Goal: Information Seeking & Learning: Learn about a topic

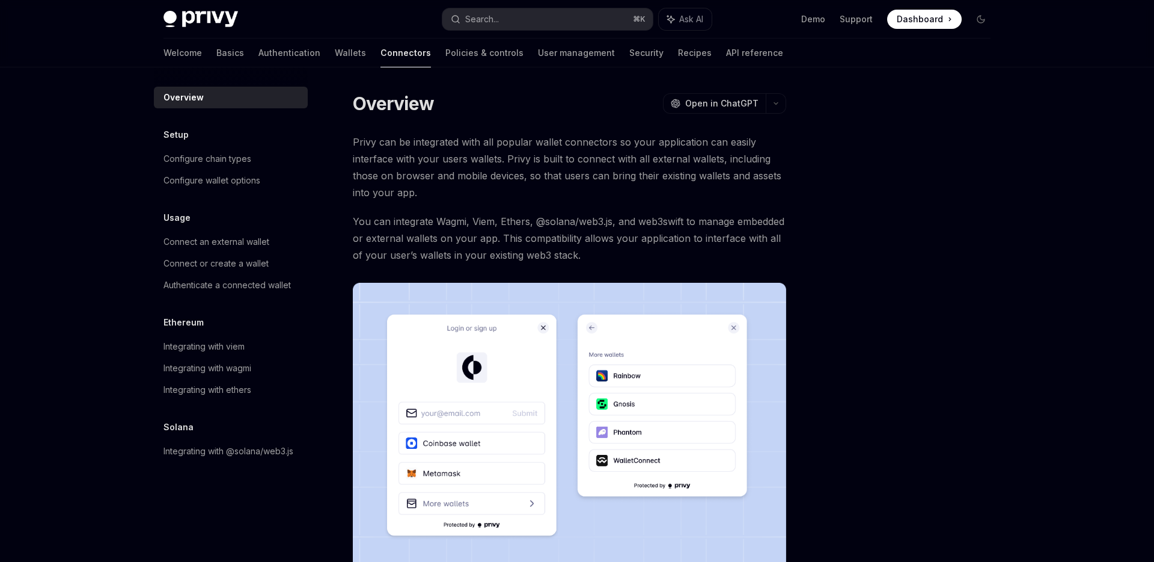
click at [473, 156] on span "Privy can be integrated with all popular wallet connectors so your application …" at bounding box center [569, 166] width 433 height 67
click at [746, 107] on span "Open in ChatGPT" at bounding box center [721, 103] width 73 height 12
click at [430, 195] on span "Privy can be integrated with all popular wallet connectors so your application …" at bounding box center [569, 166] width 433 height 67
click at [411, 230] on span "You can integrate Wagmi, Viem, Ethers, @solana/web3.js, and web3swift to manage…" at bounding box center [569, 238] width 433 height 50
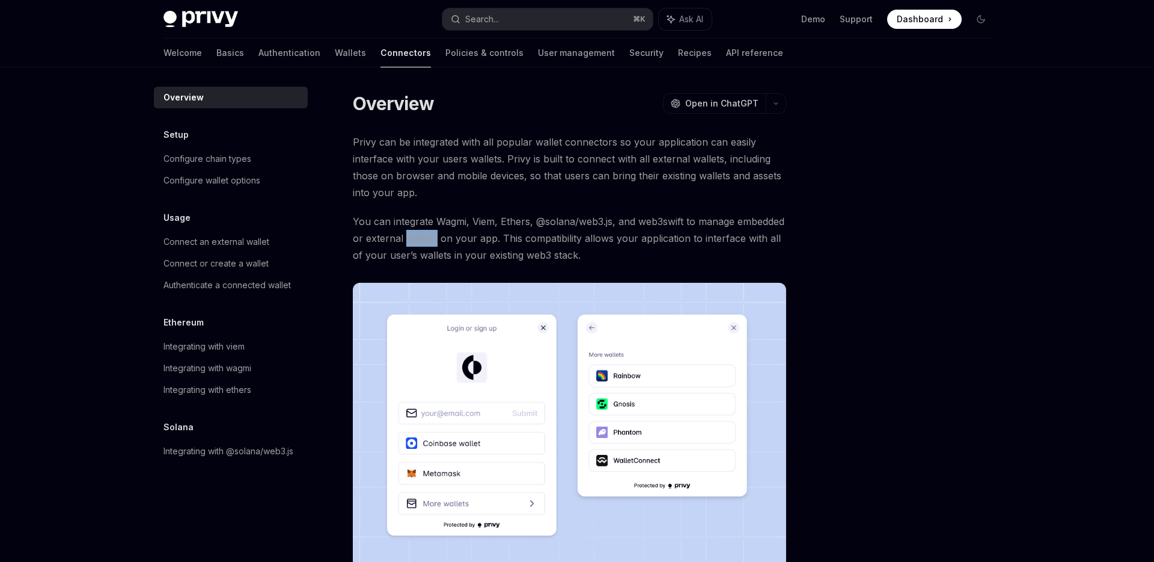
click at [411, 230] on span "You can integrate Wagmi, Viem, Ethers, @solana/web3.js, and web3swift to manage…" at bounding box center [569, 238] width 433 height 50
click at [522, 234] on span "You can integrate Wagmi, Viem, Ethers, @solana/web3.js, and web3swift to manage…" at bounding box center [569, 238] width 433 height 50
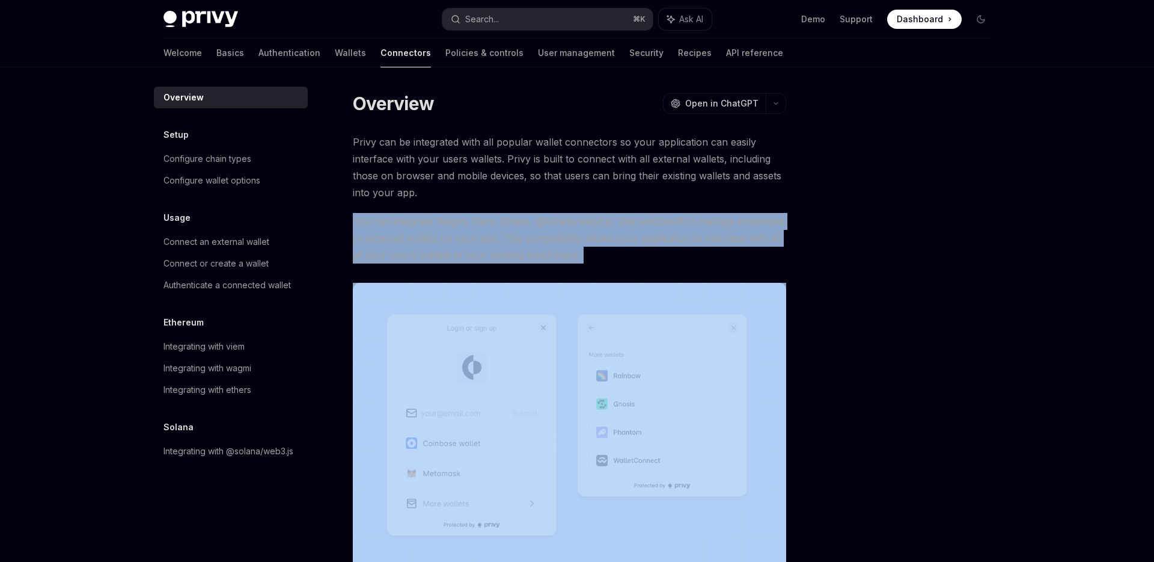
click at [522, 234] on span "You can integrate Wagmi, Viem, Ethers, @solana/web3.js, and web3swift to manage…" at bounding box center [569, 238] width 433 height 50
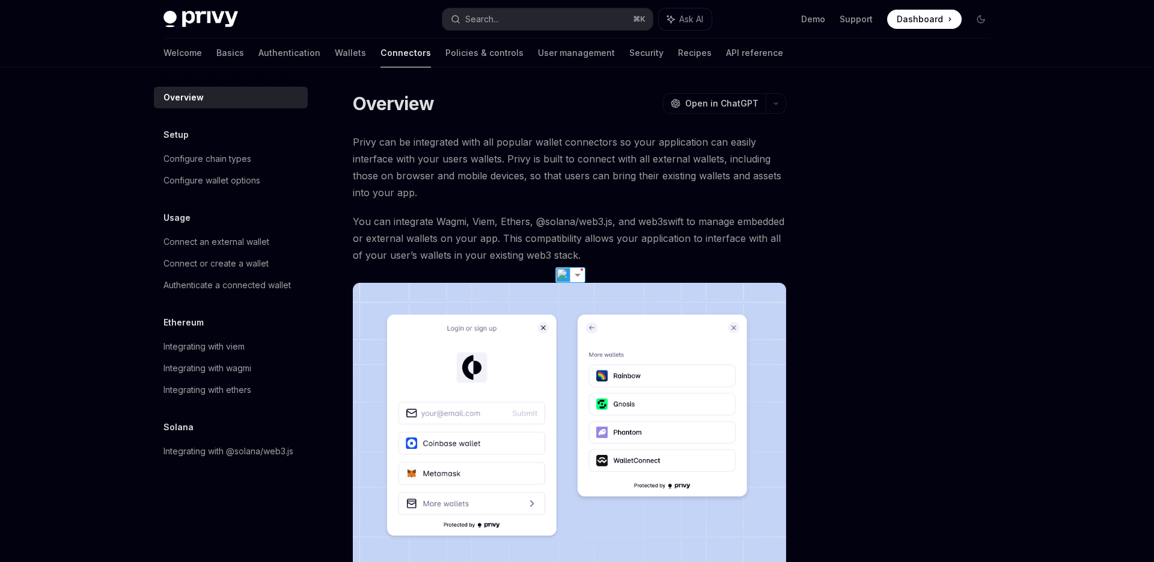
click at [555, 222] on span "You can integrate Wagmi, Viem, Ethers, @solana/web3.js, and web3swift to manage…" at bounding box center [569, 238] width 433 height 50
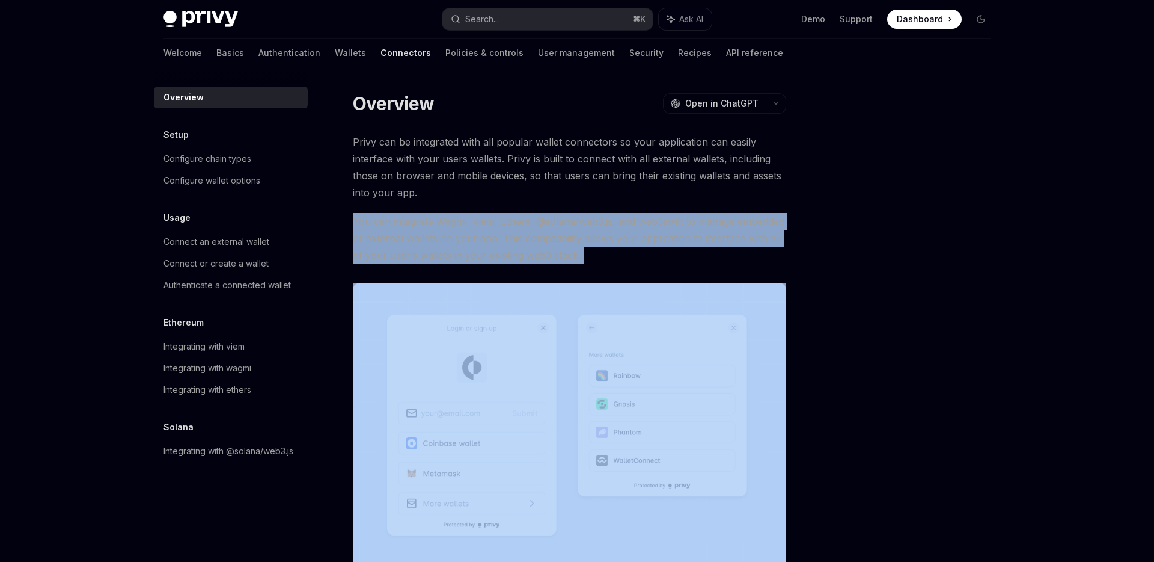
click at [555, 222] on span "You can integrate Wagmi, Viem, Ethers, @solana/web3.js, and web3swift to manage…" at bounding box center [569, 238] width 433 height 50
click at [660, 238] on span "You can integrate Wagmi, Viem, Ethers, @solana/web3.js, and web3swift to manage…" at bounding box center [569, 238] width 433 height 50
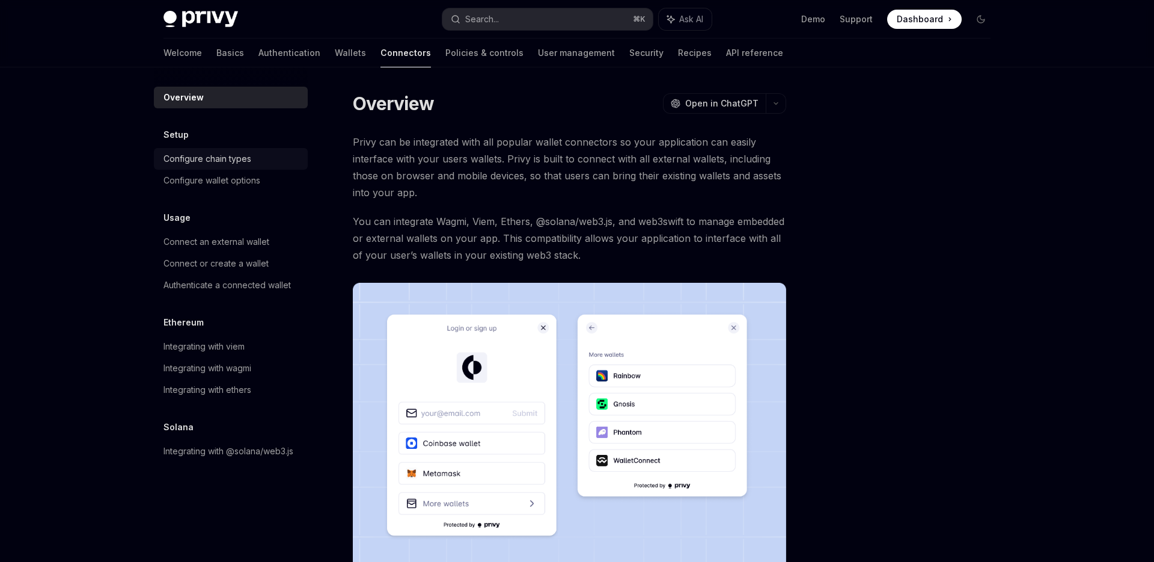
click at [239, 156] on div "Configure chain types" at bounding box center [208, 158] width 88 height 14
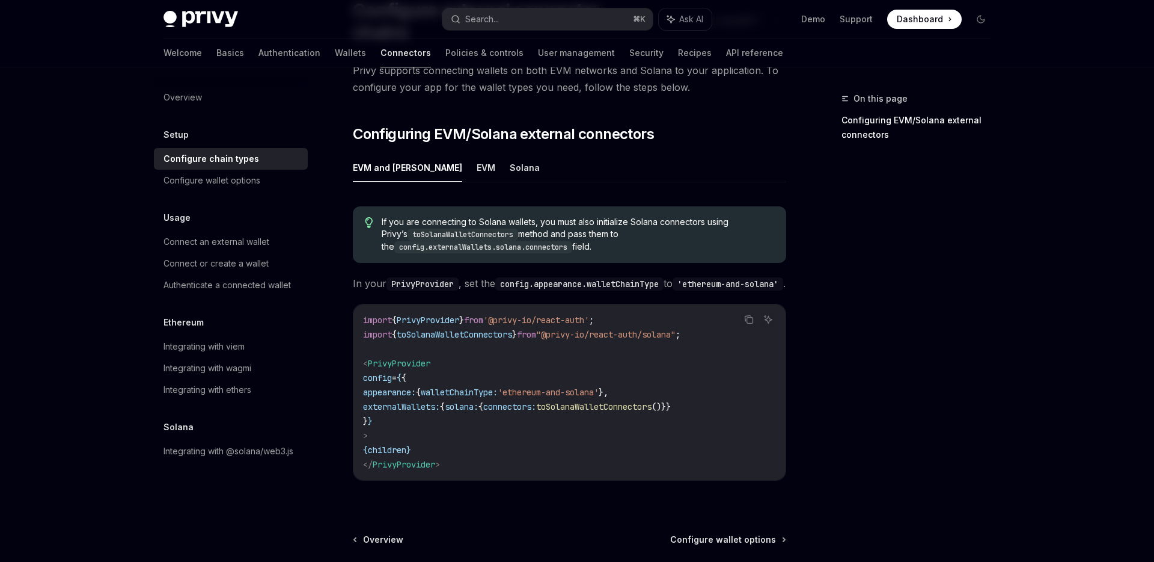
scroll to position [35, 0]
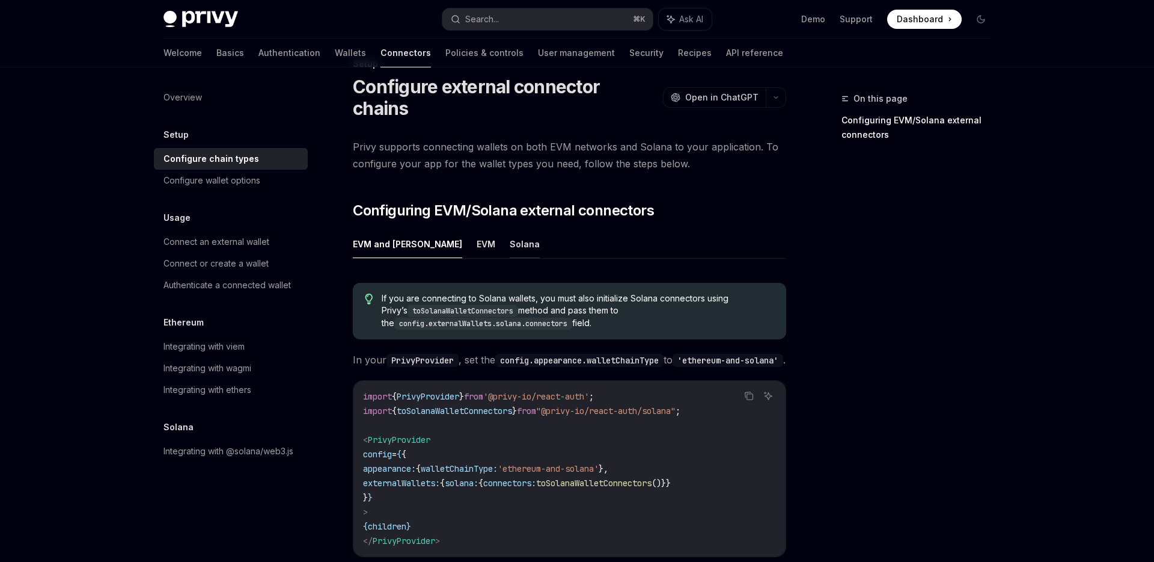
click at [510, 230] on button "Solana" at bounding box center [525, 244] width 30 height 28
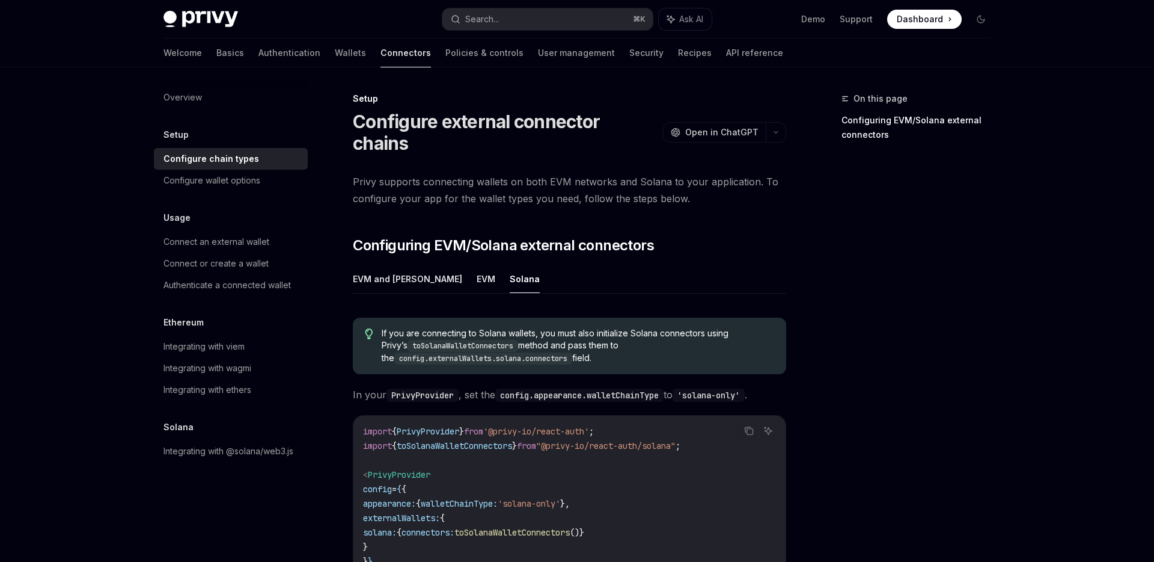
click at [690, 175] on span "Privy supports connecting wallets on both EVM networks and Solana to your appli…" at bounding box center [569, 190] width 433 height 34
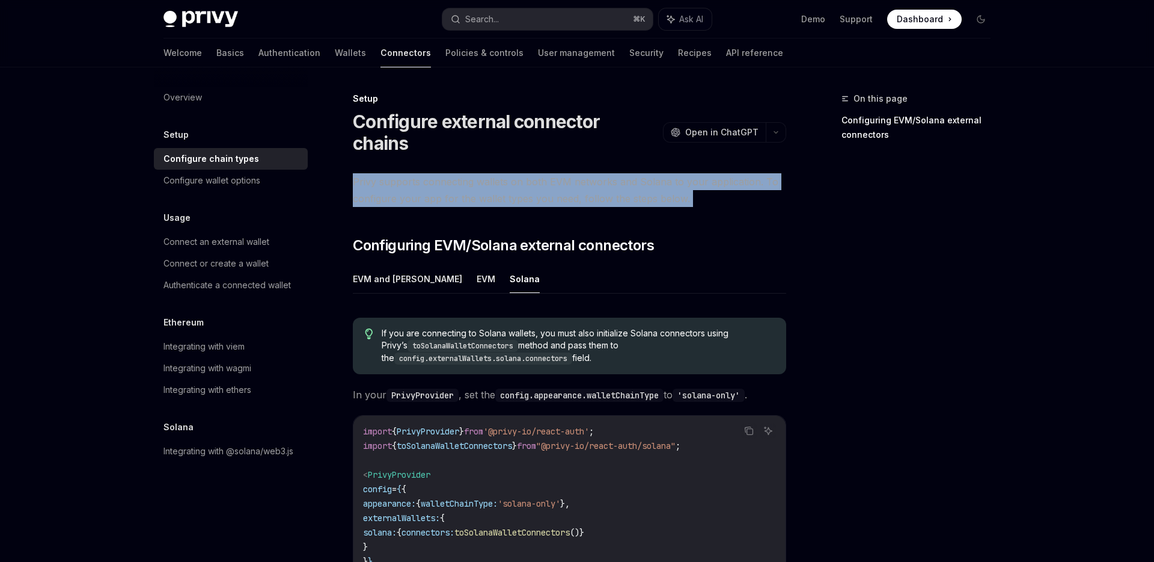
click at [690, 175] on span "Privy supports connecting wallets on both EVM networks and Solana to your appli…" at bounding box center [569, 190] width 433 height 34
click at [742, 180] on span "Privy supports connecting wallets on both EVM networks and Solana to your appli…" at bounding box center [569, 190] width 433 height 34
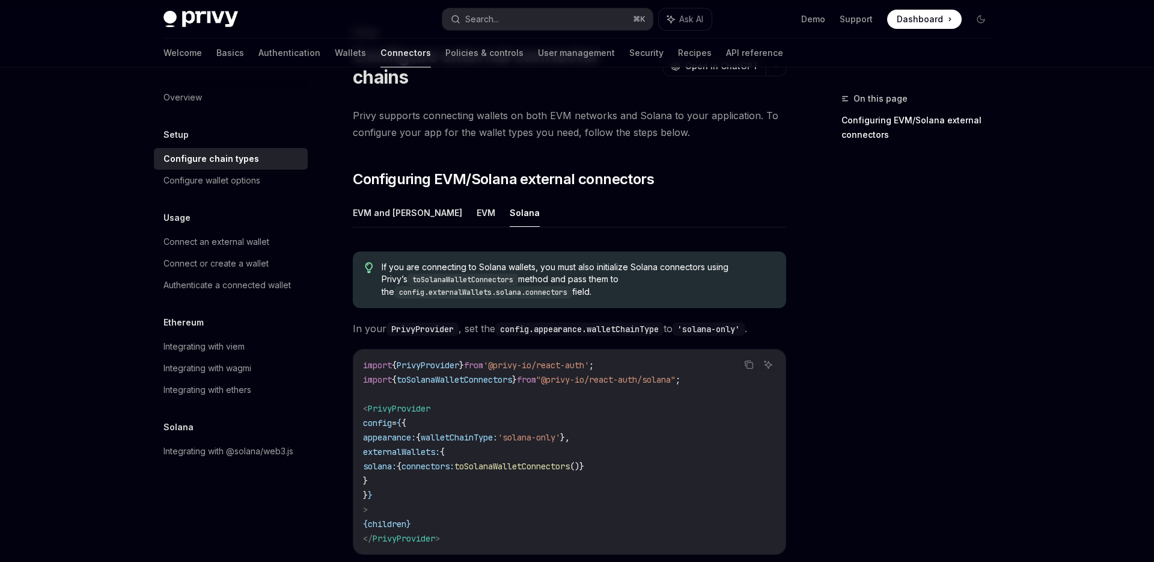
scroll to position [67, 0]
click at [617, 362] on code "import { PrivyProvider } from '@privy-io/react-auth' ; import { toSolanaWalletC…" at bounding box center [569, 451] width 413 height 188
copy span "@privy-io/react-auth"
drag, startPoint x: 509, startPoint y: 343, endPoint x: 609, endPoint y: 344, distance: 100.4
click at [589, 359] on span "'@privy-io/react-auth'" at bounding box center [536, 364] width 106 height 11
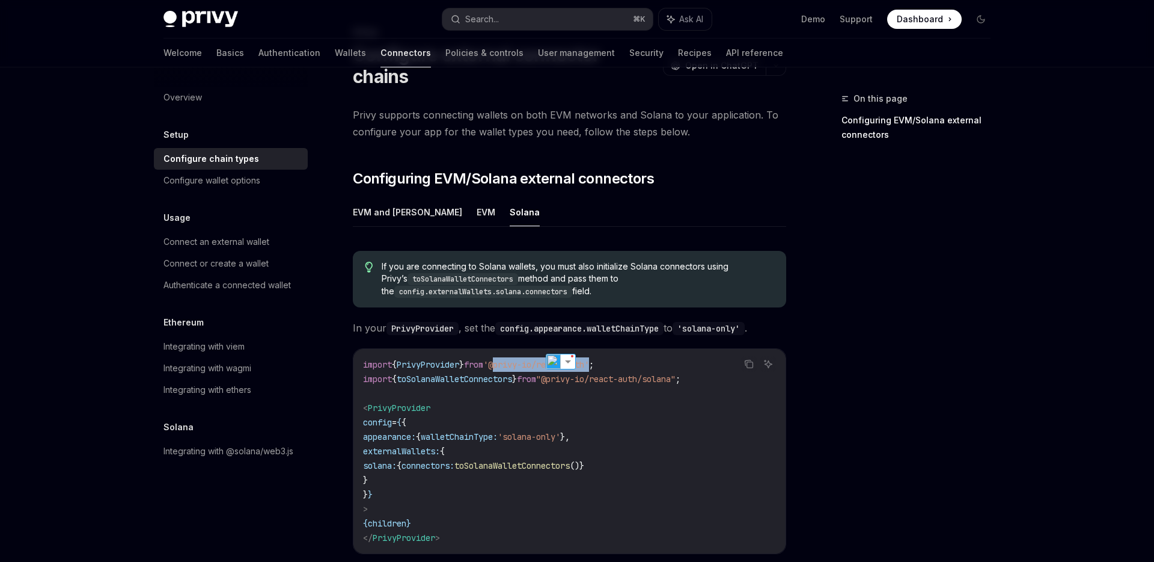
scroll to position [95, 0]
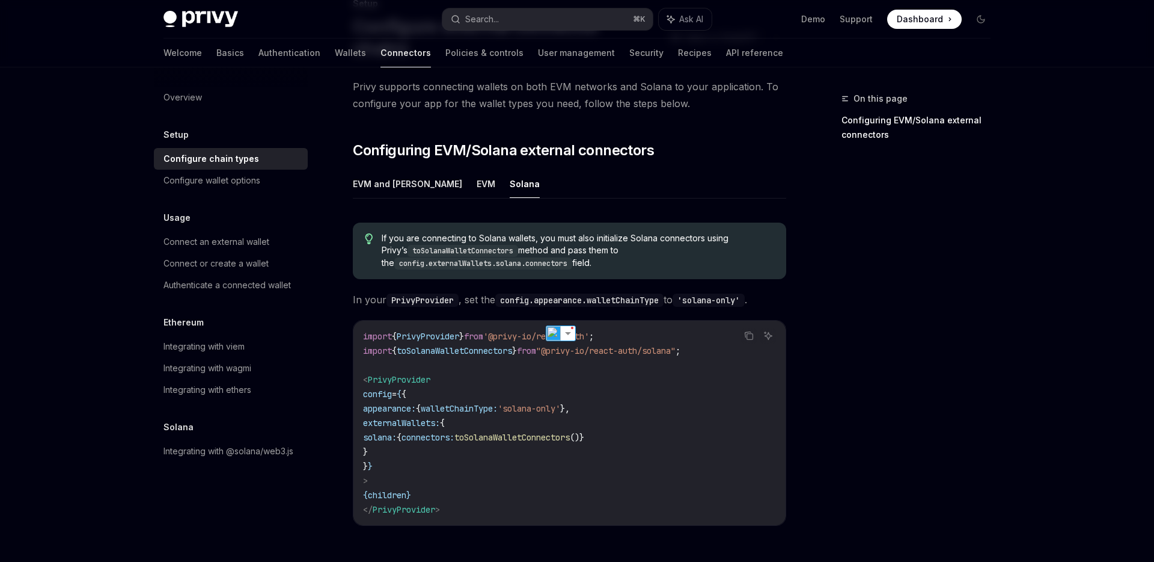
click at [697, 365] on code "import { PrivyProvider } from '@privy-io/react-auth' ; import { toSolanaWalletC…" at bounding box center [569, 423] width 413 height 188
click at [617, 338] on code "import { PrivyProvider } from '@privy-io/react-auth' ; import { toSolanaWalletC…" at bounding box center [569, 423] width 413 height 188
copy span "@privy-io/react-auth/solana"
drag, startPoint x: 566, startPoint y: 328, endPoint x: 701, endPoint y: 331, distance: 134.7
click at [676, 345] on span ""@privy-io/react-auth/solana"" at bounding box center [605, 350] width 139 height 11
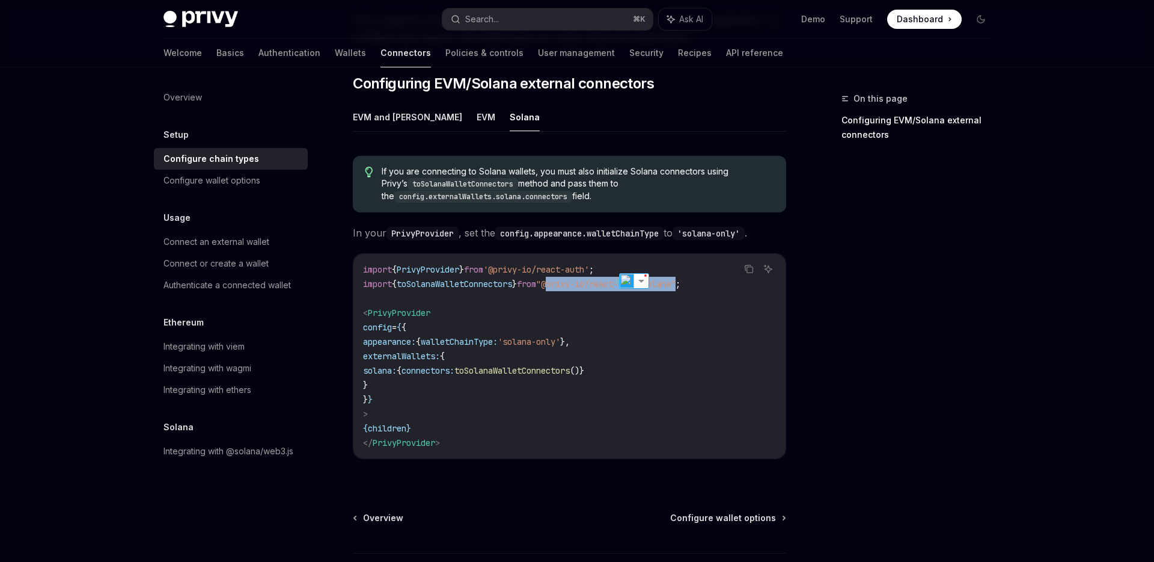
scroll to position [172, 0]
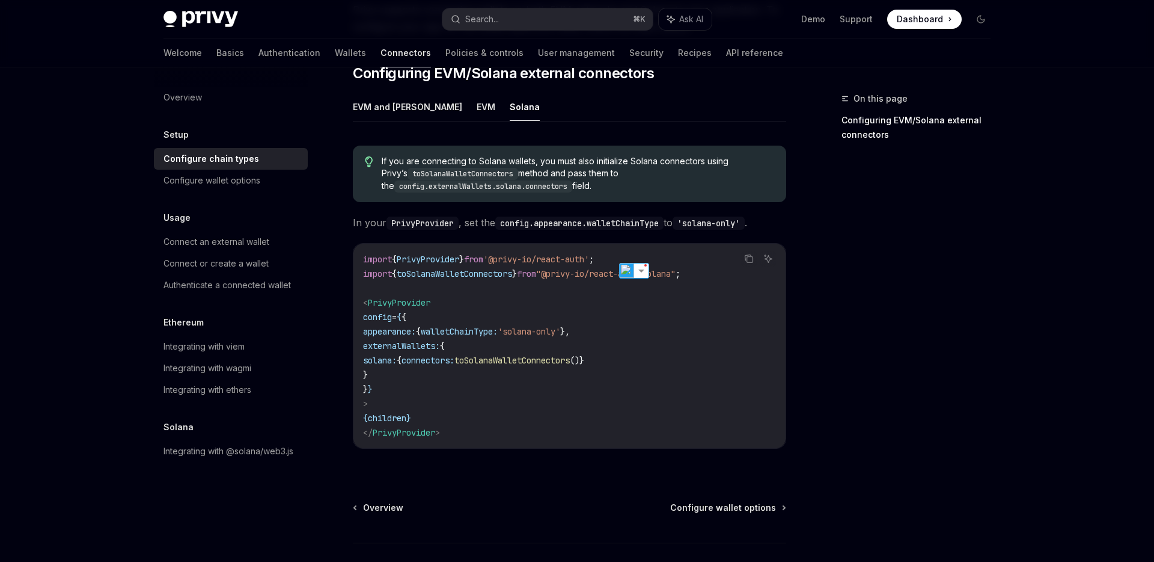
click at [451, 326] on span "walletChainType:" at bounding box center [459, 331] width 77 height 11
click at [751, 254] on icon "Copy the contents from the code block" at bounding box center [749, 259] width 10 height 10
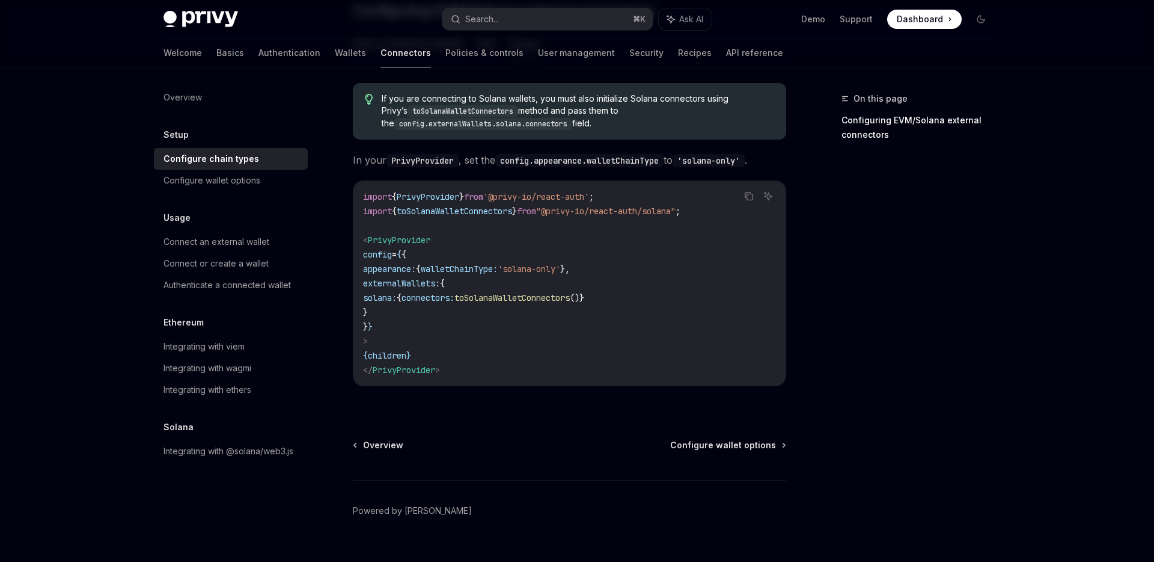
click at [628, 359] on div "import { PrivyProvider } from '@privy-io/react-auth' ; import { toSolanaWalletC…" at bounding box center [569, 283] width 432 height 204
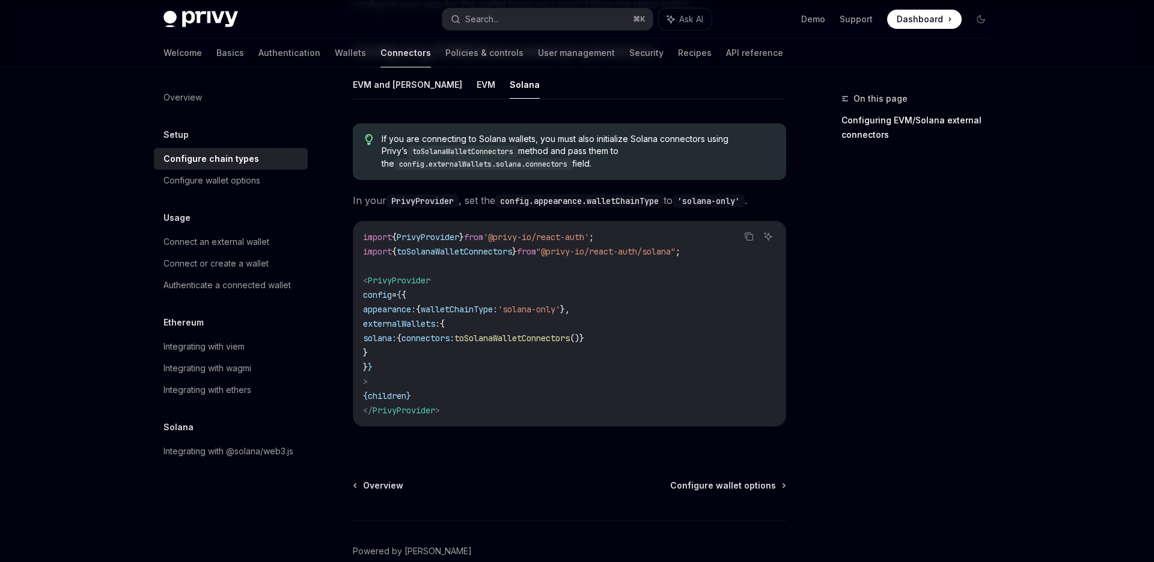
scroll to position [195, 0]
click at [577, 349] on code "import { PrivyProvider } from '@privy-io/react-auth' ; import { toSolanaWalletC…" at bounding box center [569, 322] width 413 height 188
click at [563, 331] on span "toSolanaWalletConnectors" at bounding box center [511, 336] width 115 height 11
copy span "toSolanaWalletConnectors"
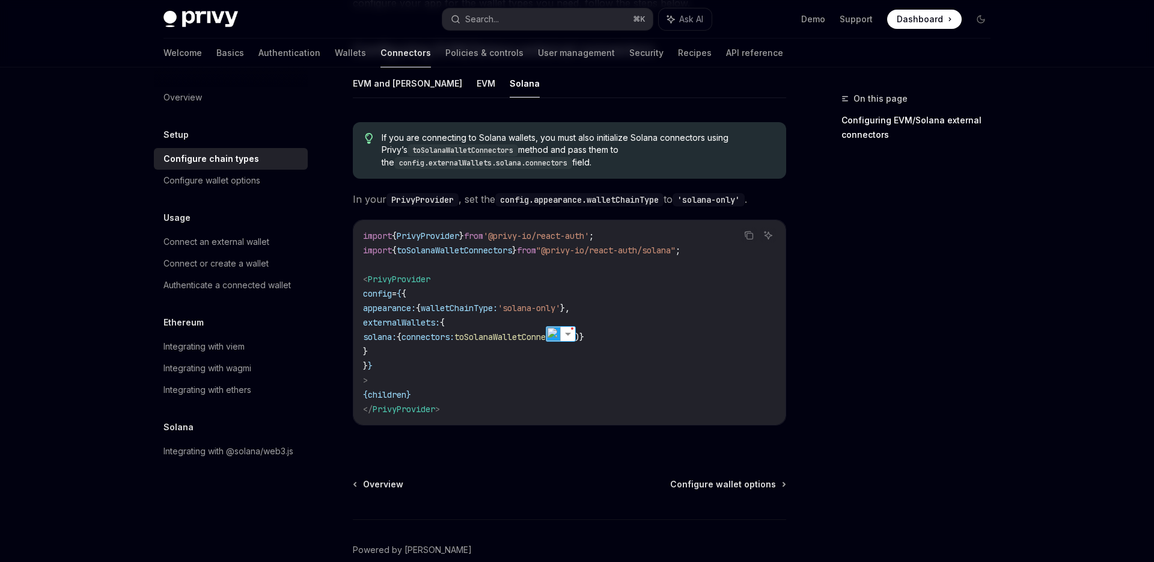
scroll to position [234, 0]
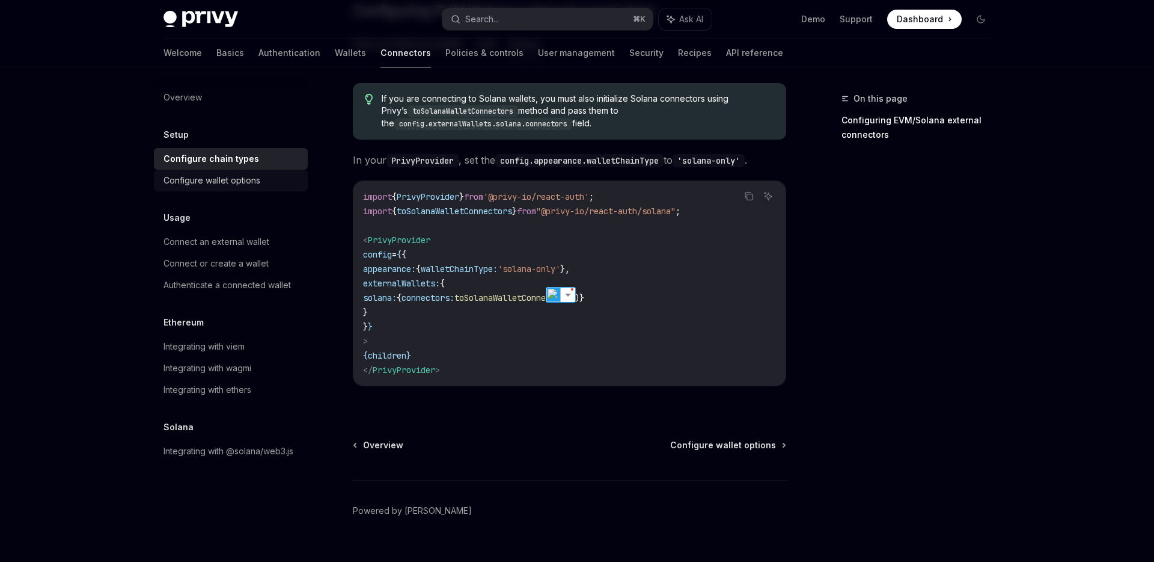
click at [252, 184] on div "Configure wallet options" at bounding box center [212, 180] width 97 height 14
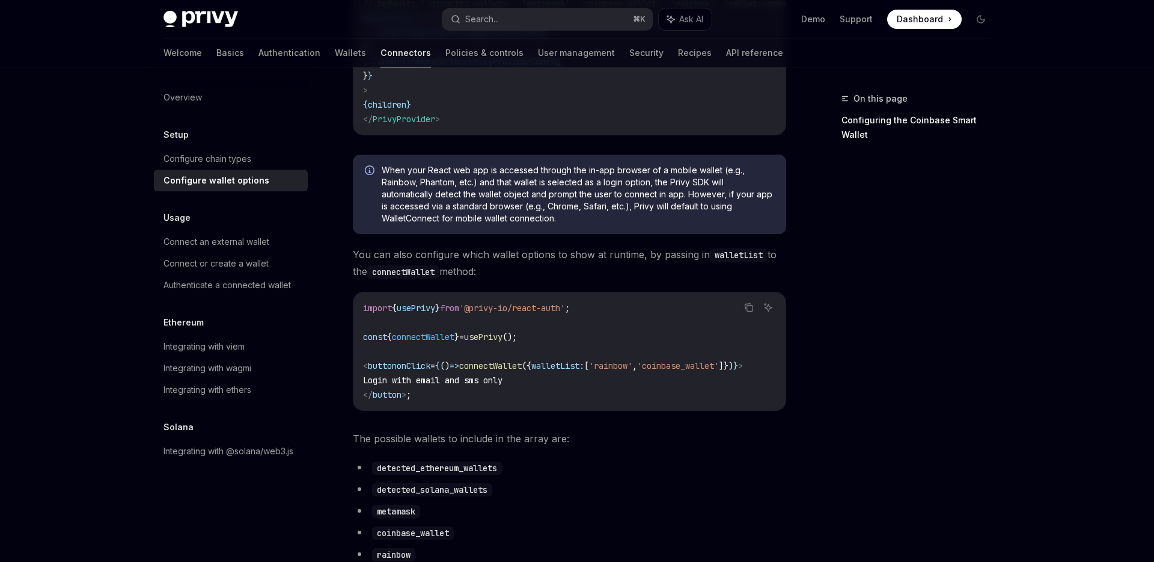
scroll to position [260, 0]
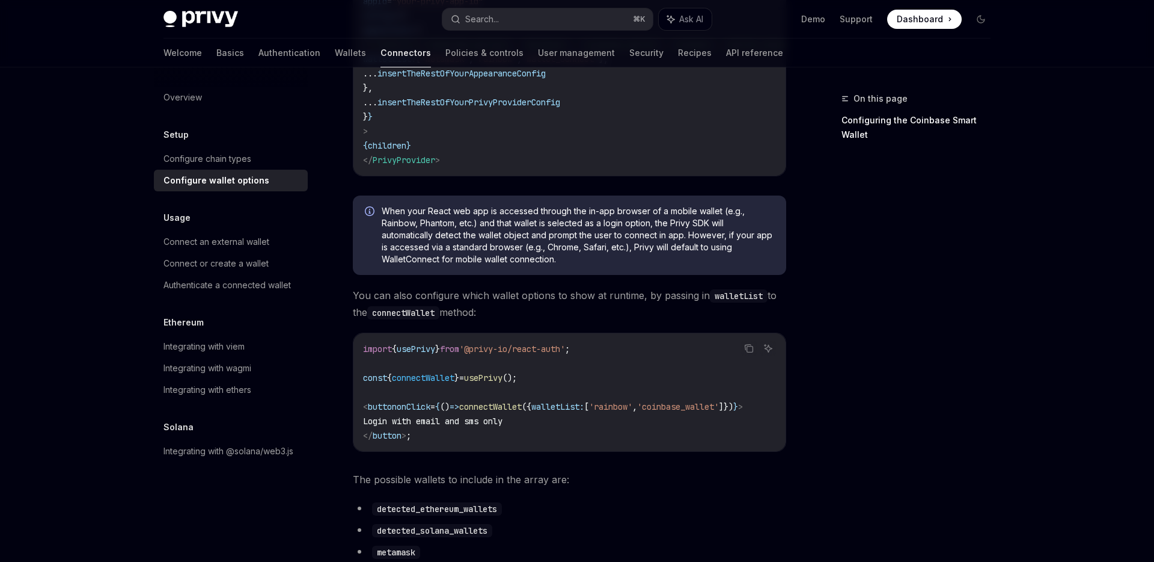
click at [508, 219] on span "When your React web app is accessed through the in-app browser of a mobile wall…" at bounding box center [578, 235] width 393 height 60
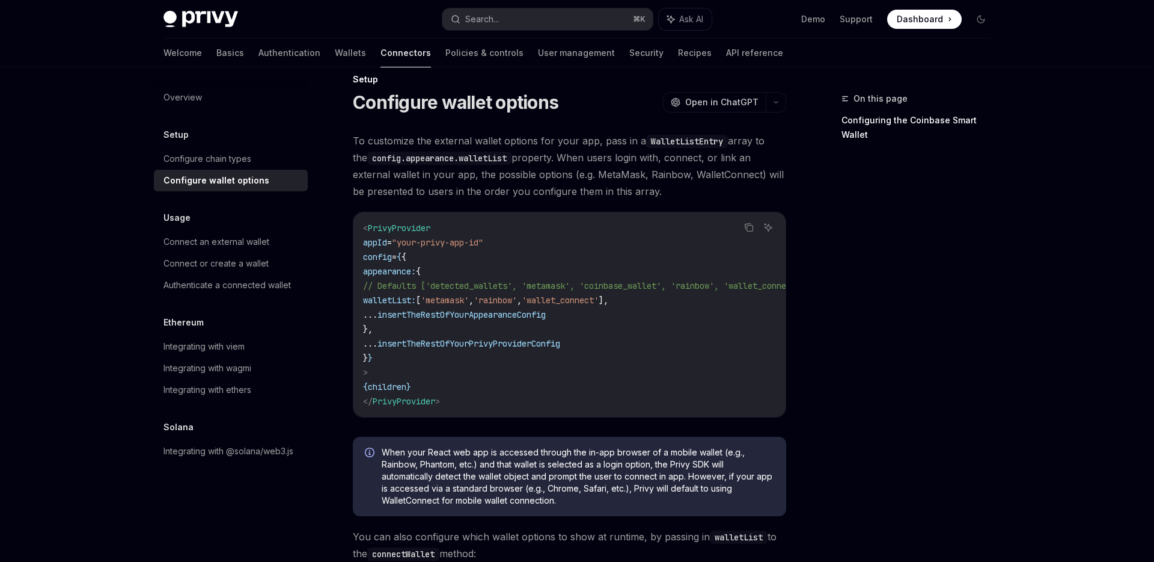
scroll to position [20, 0]
click at [263, 236] on div "Connect an external wallet" at bounding box center [217, 241] width 106 height 14
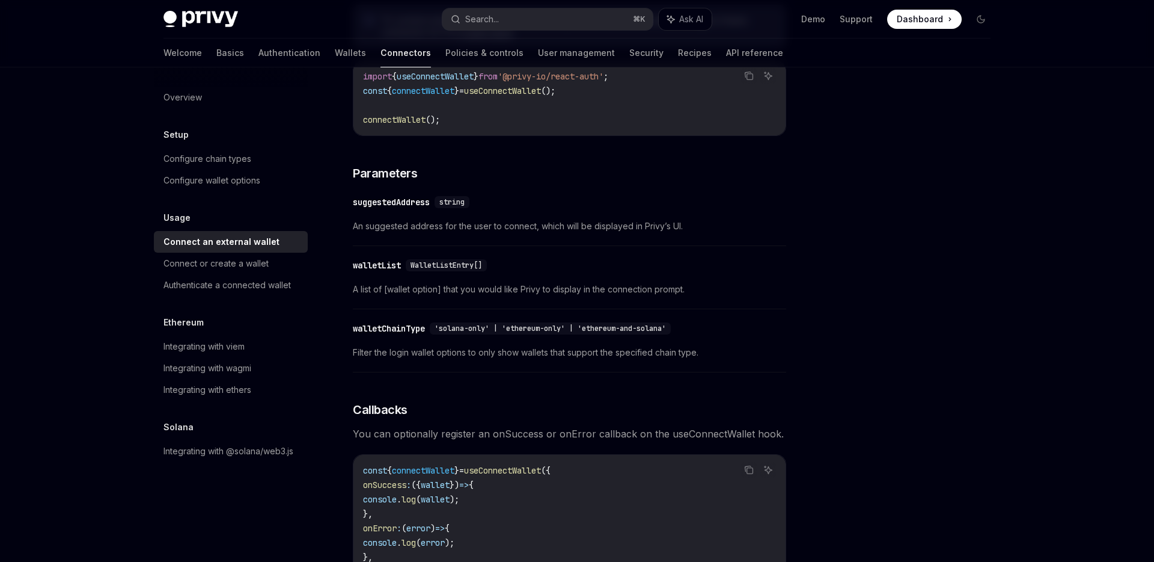
scroll to position [756, 0]
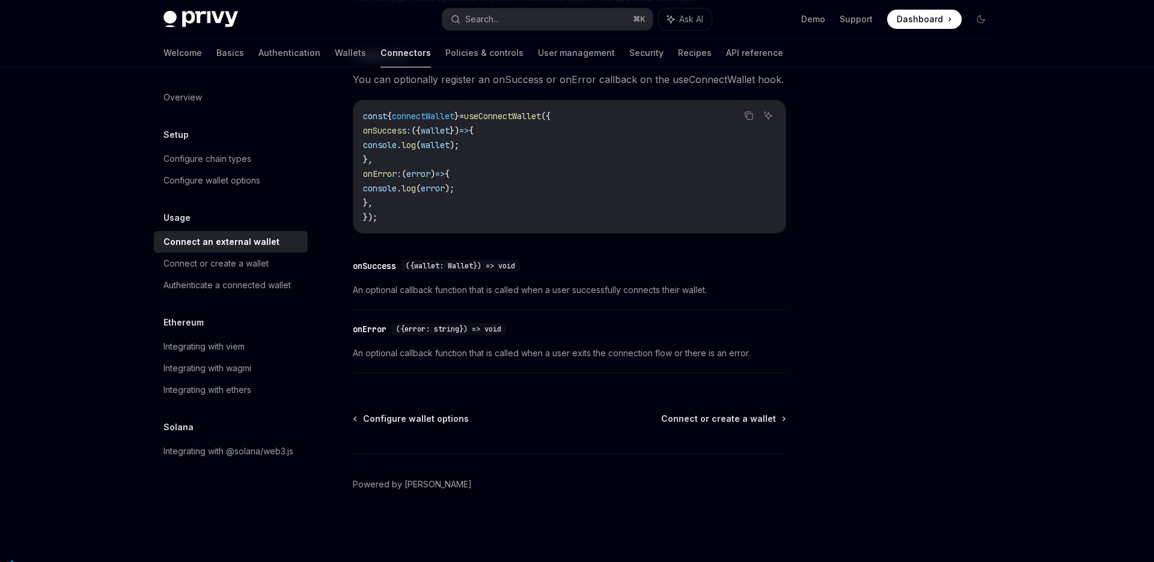
click at [254, 497] on div "Overview Setup Configure chain types Configure wallet options Usage Connect an …" at bounding box center [240, 314] width 173 height 494
click at [259, 453] on div "Integrating with @solana/web3.js" at bounding box center [229, 451] width 130 height 14
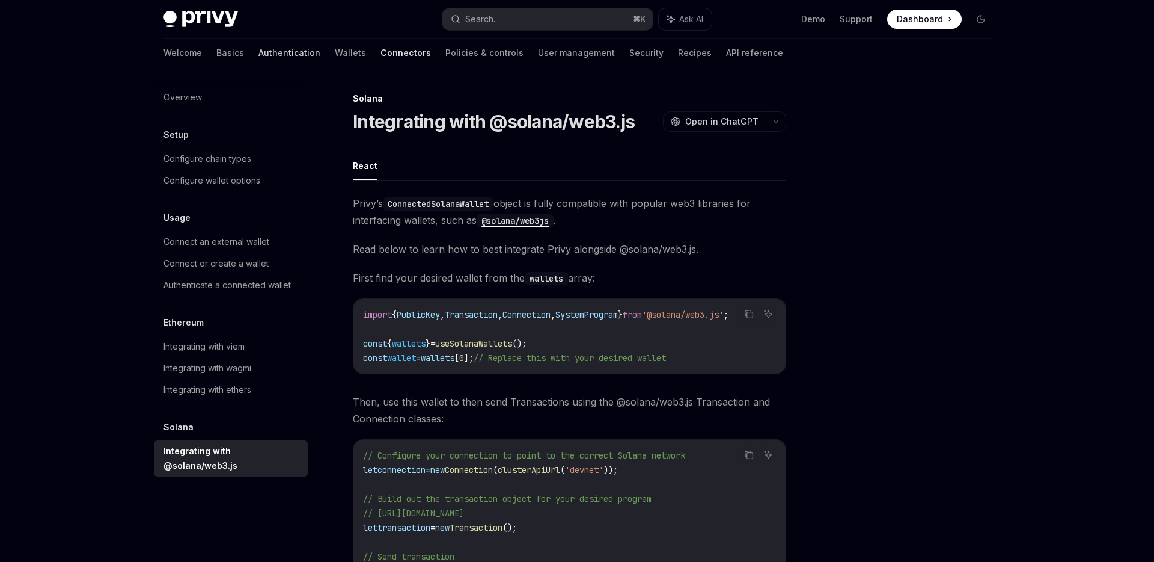
click at [259, 56] on link "Authentication" at bounding box center [290, 52] width 62 height 29
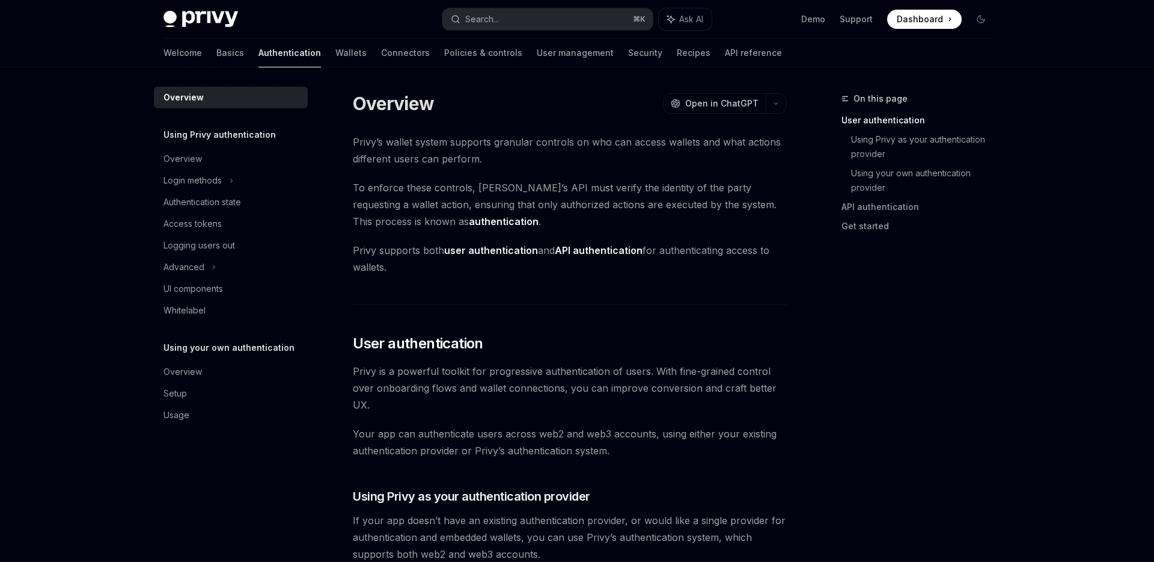
click at [438, 151] on span "Privy’s wallet system supports granular controls on who can access wallets and …" at bounding box center [569, 150] width 433 height 34
click at [507, 138] on span "Privy’s wallet system supports granular controls on who can access wallets and …" at bounding box center [569, 150] width 433 height 34
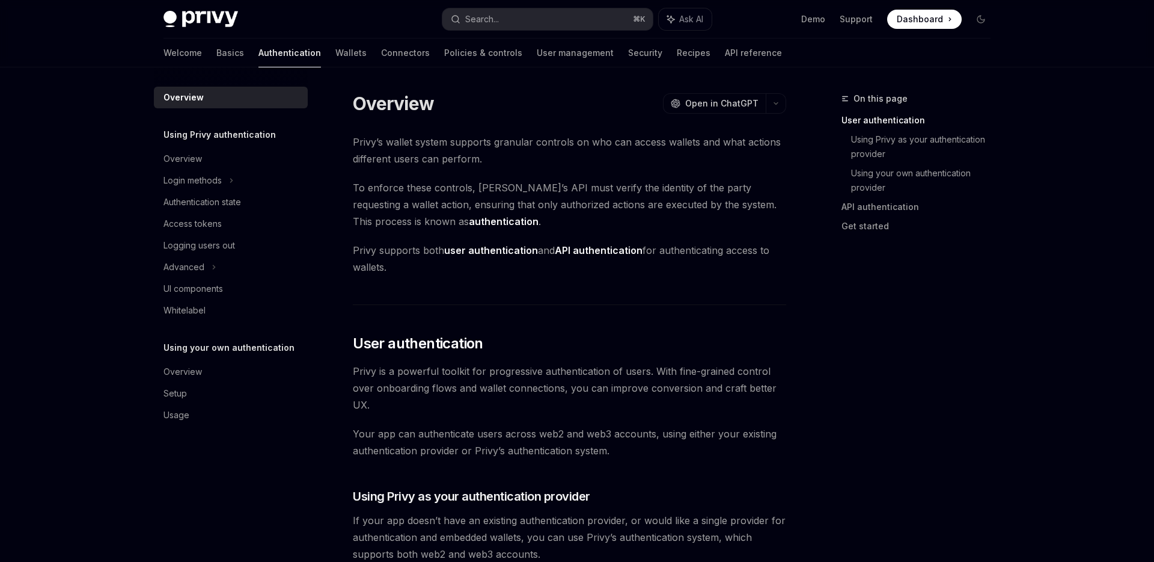
click at [507, 138] on span "Privy’s wallet system supports granular controls on who can access wallets and …" at bounding box center [569, 150] width 433 height 34
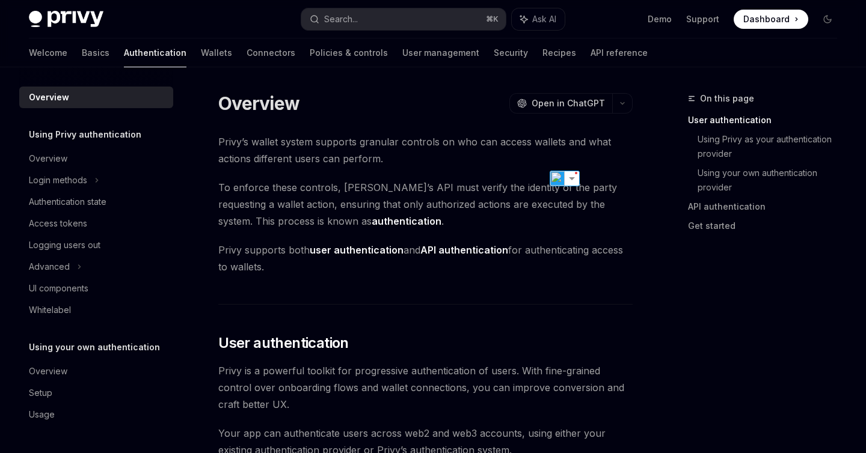
click at [376, 163] on span "Privy’s wallet system supports granular controls on who can access wallets and …" at bounding box center [425, 150] width 414 height 34
click at [376, 162] on span "Privy’s wallet system supports granular controls on who can access wallets and …" at bounding box center [425, 150] width 414 height 34
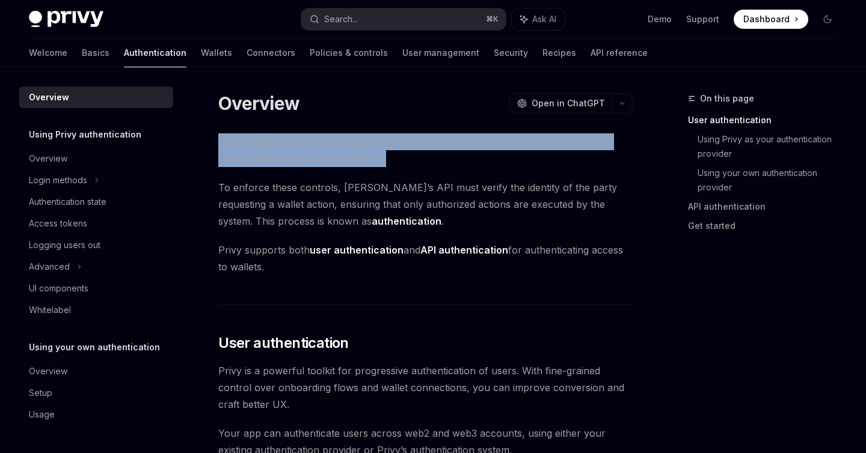
click at [376, 162] on span "Privy’s wallet system supports granular controls on who can access wallets and …" at bounding box center [425, 150] width 414 height 34
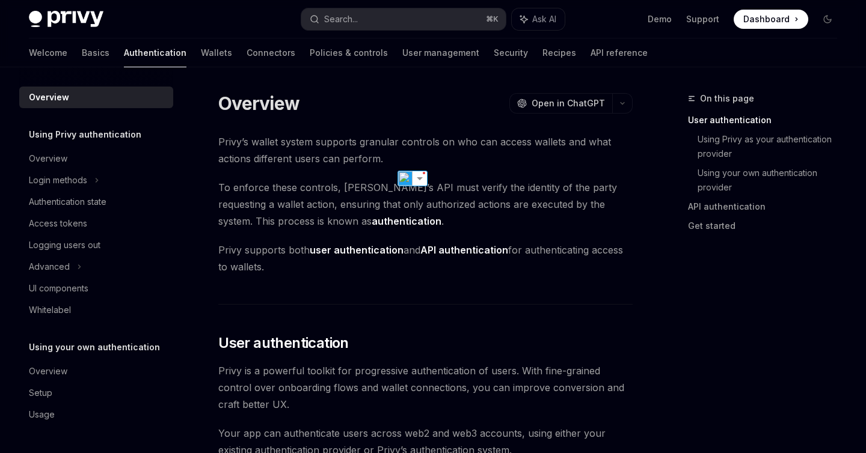
click at [405, 157] on span "Privy’s wallet system supports granular controls on who can access wallets and …" at bounding box center [425, 150] width 414 height 34
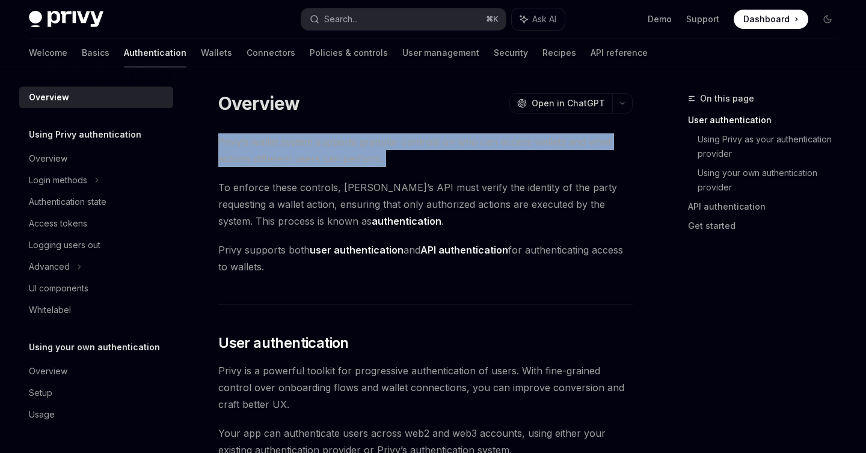
click at [405, 157] on span "Privy’s wallet system supports granular controls on who can access wallets and …" at bounding box center [425, 150] width 414 height 34
click at [439, 157] on span "Privy’s wallet system supports granular controls on who can access wallets and …" at bounding box center [425, 150] width 414 height 34
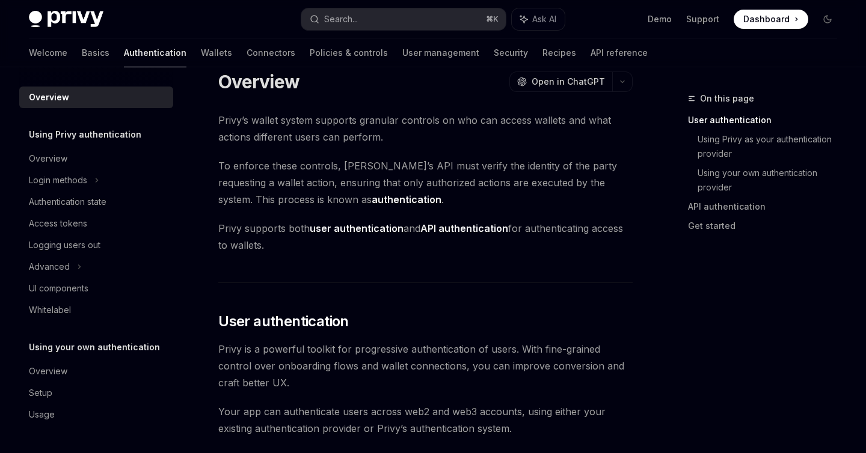
scroll to position [23, 0]
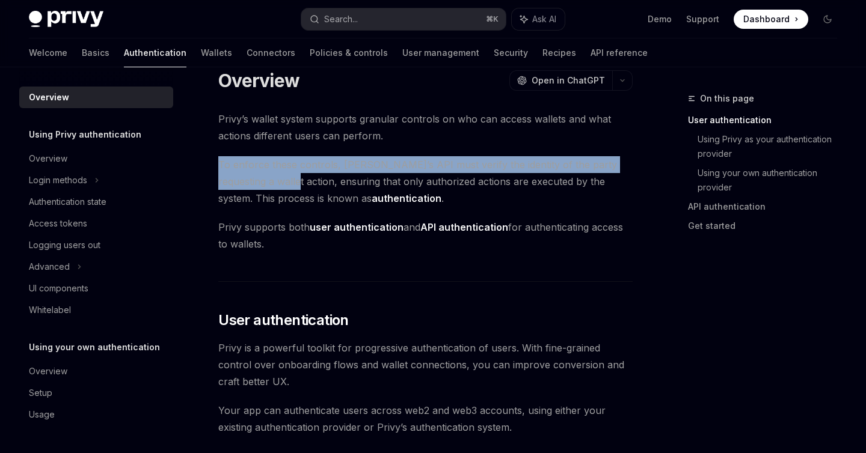
drag, startPoint x: 275, startPoint y: 184, endPoint x: 206, endPoint y: 171, distance: 70.9
click at [198, 142] on div at bounding box center [198, 142] width 0 height 0
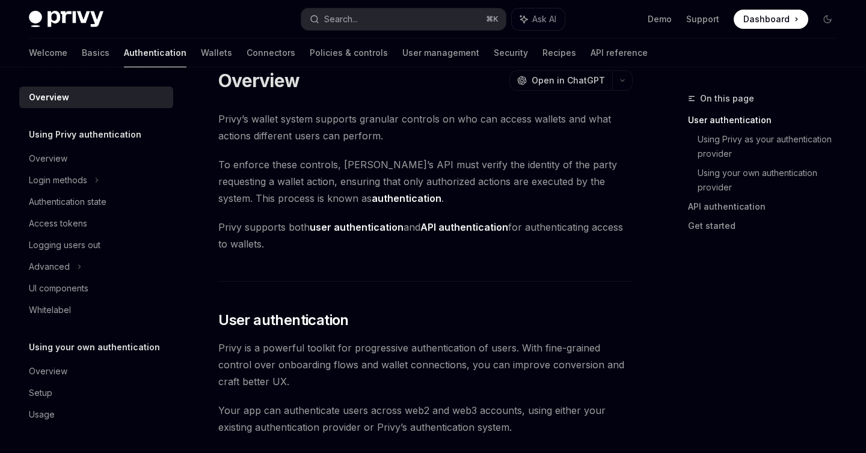
click at [254, 121] on span "Privy’s wallet system supports granular controls on who can access wallets and …" at bounding box center [425, 128] width 414 height 34
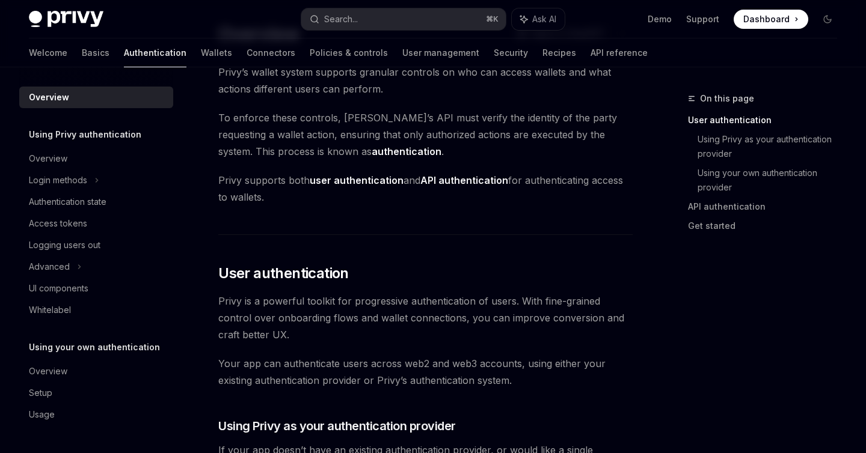
scroll to position [70, 0]
click at [247, 181] on span "Privy supports both user authentication and API authentication for authenticati…" at bounding box center [425, 188] width 414 height 34
click at [340, 176] on strong "user authentication" at bounding box center [357, 180] width 94 height 12
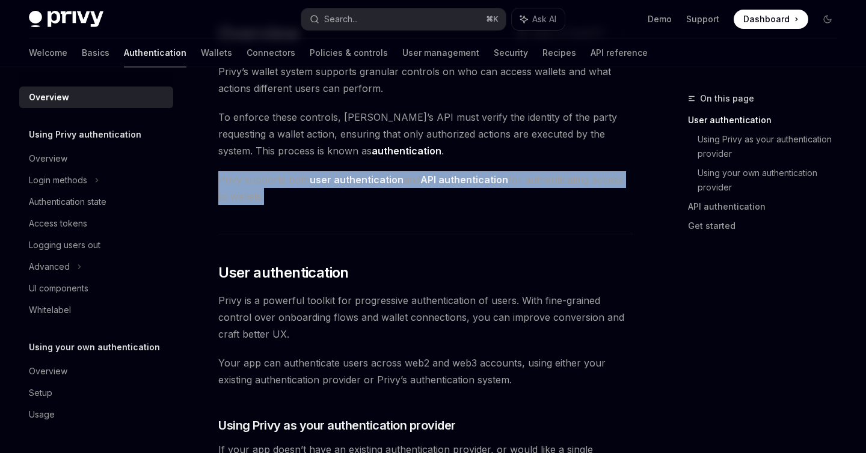
click at [340, 176] on strong "user authentication" at bounding box center [357, 180] width 94 height 12
click at [466, 180] on strong "API authentication" at bounding box center [464, 180] width 88 height 12
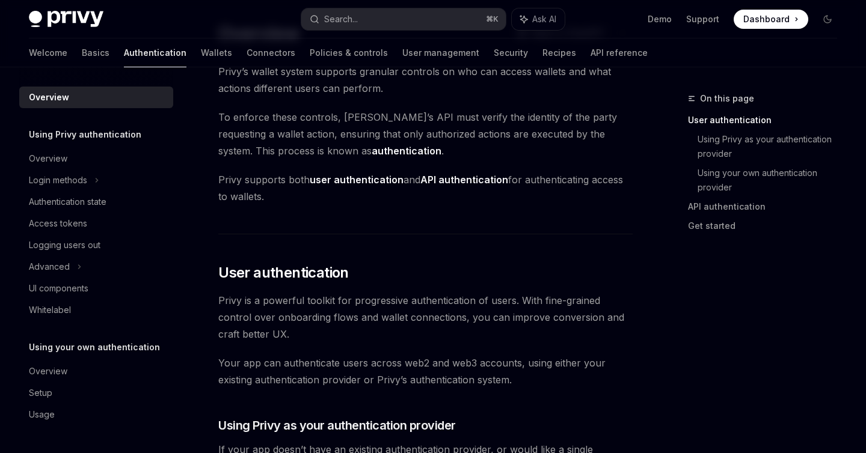
click at [470, 200] on span "Privy supports both user authentication and API authentication for authenticati…" at bounding box center [425, 188] width 414 height 34
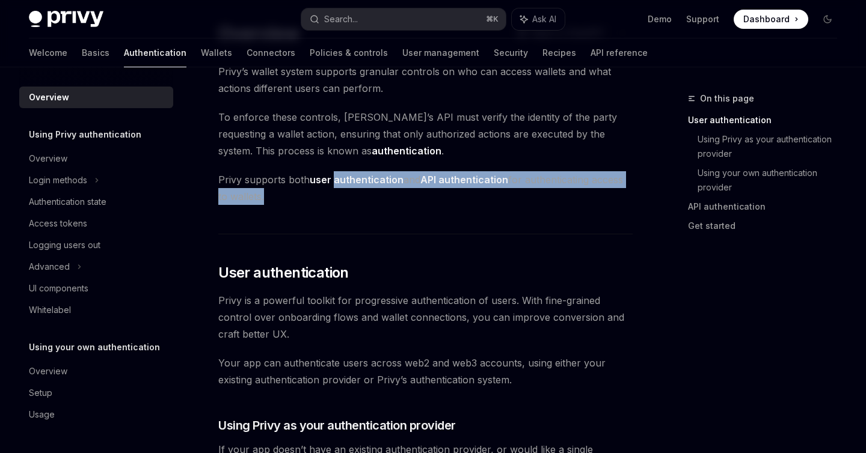
drag, startPoint x: 470, startPoint y: 200, endPoint x: 348, endPoint y: 180, distance: 123.5
click at [348, 180] on span "Privy supports both user authentication and API authentication for authenticati…" at bounding box center [425, 188] width 414 height 34
click at [544, 185] on span "Privy supports both user authentication and API authentication for authenticati…" at bounding box center [425, 188] width 414 height 34
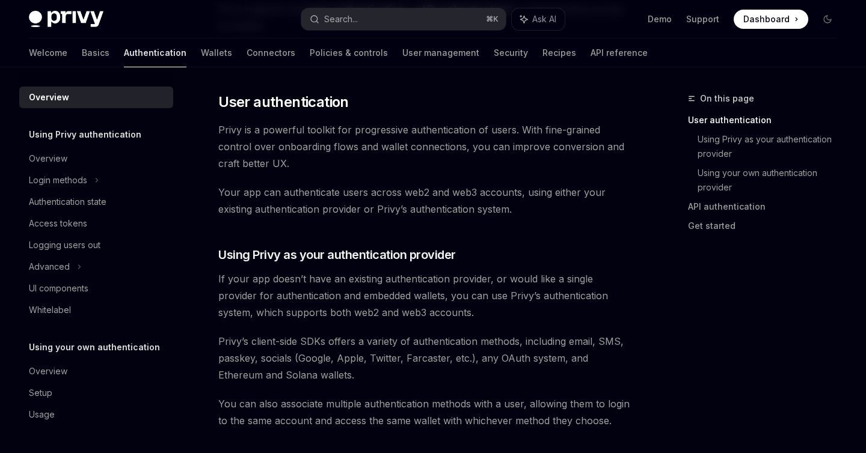
scroll to position [204, 0]
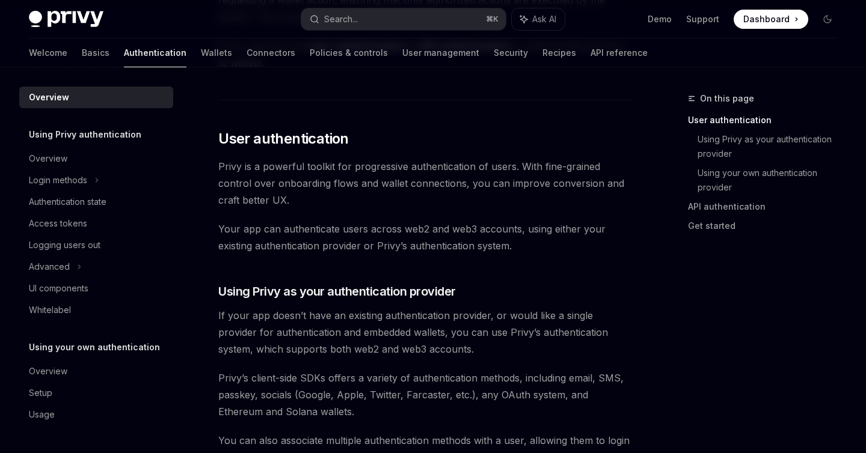
click at [405, 228] on span "Your app can authenticate users across web2 and web3 accounts, using either you…" at bounding box center [425, 238] width 414 height 34
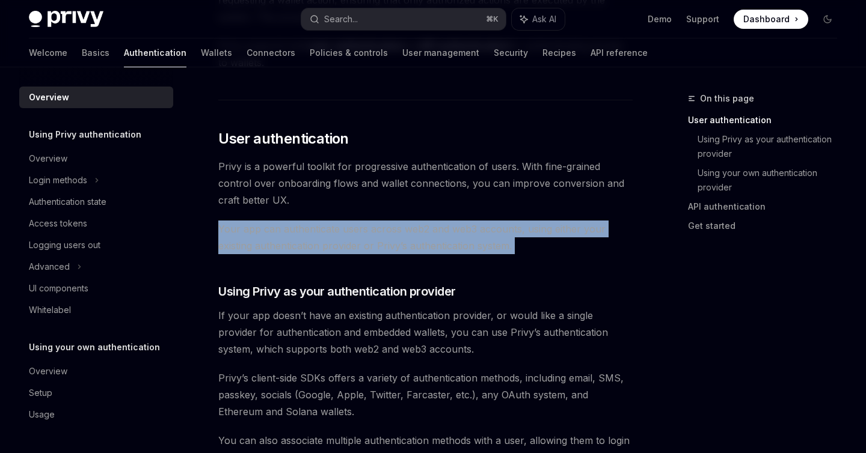
click at [405, 228] on span "Your app can authenticate users across web2 and web3 accounts, using either you…" at bounding box center [425, 238] width 414 height 34
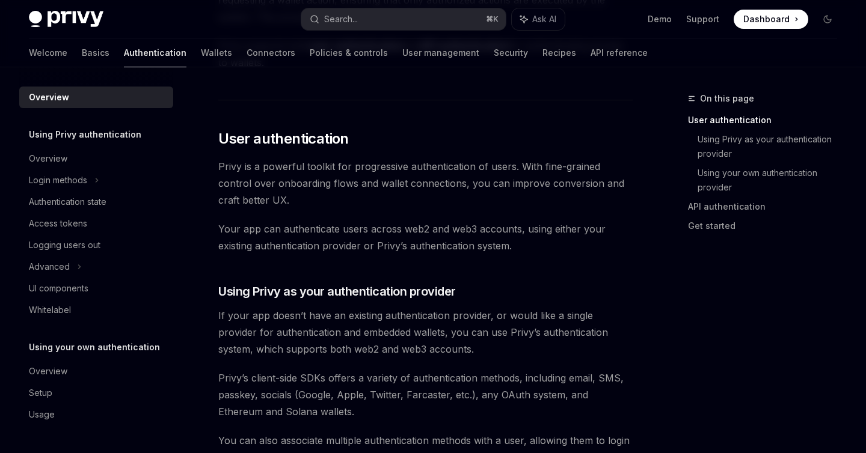
click at [459, 171] on span "Privy is a powerful toolkit for progressive authentication of users. With fine-…" at bounding box center [425, 183] width 414 height 50
click at [456, 177] on span "Privy is a powerful toolkit for progressive authentication of users. With fine-…" at bounding box center [425, 183] width 414 height 50
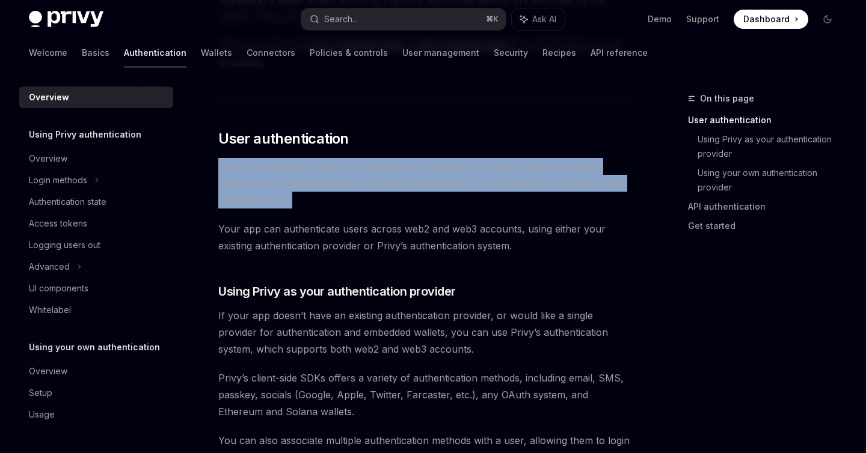
click at [456, 177] on span "Privy is a powerful toolkit for progressive authentication of users. With fine-…" at bounding box center [425, 183] width 414 height 50
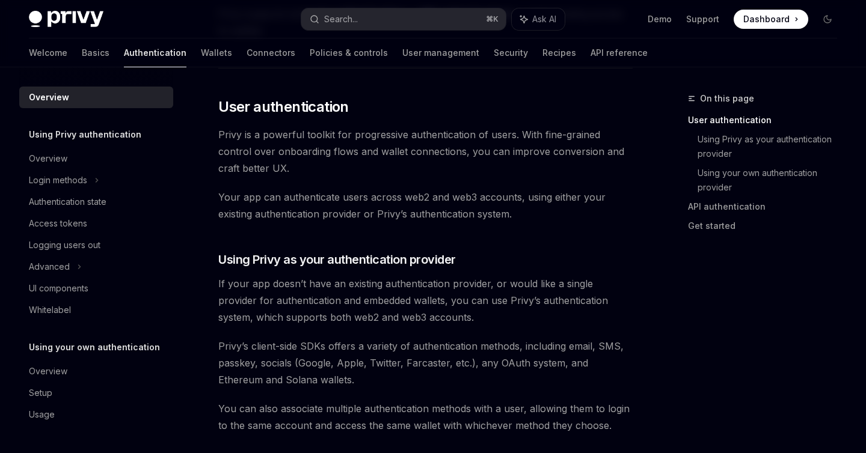
scroll to position [238, 0]
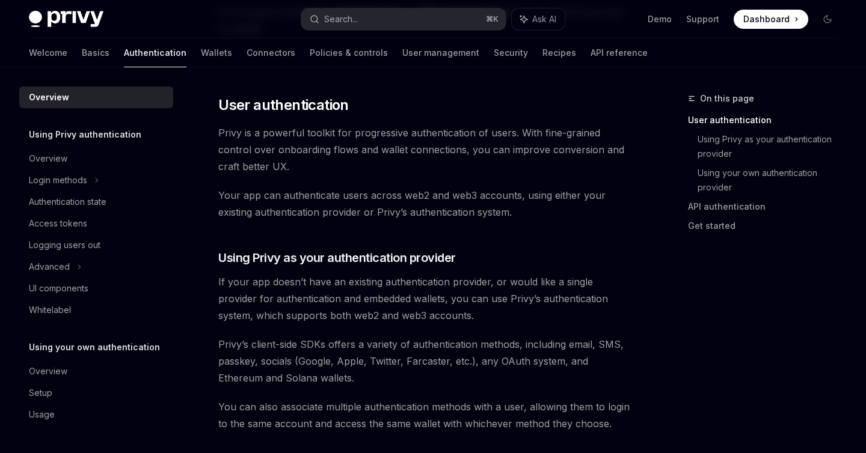
click at [531, 209] on span "Your app can authenticate users across web2 and web3 accounts, using either you…" at bounding box center [425, 204] width 414 height 34
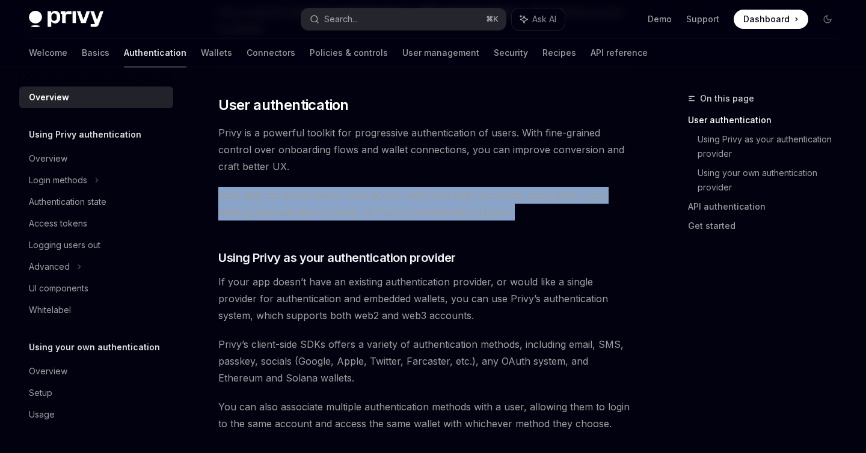
click at [531, 209] on span "Your app can authenticate users across web2 and web3 accounts, using either you…" at bounding box center [425, 204] width 414 height 34
click at [530, 196] on span "Your app can authenticate users across web2 and web3 accounts, using either you…" at bounding box center [425, 204] width 414 height 34
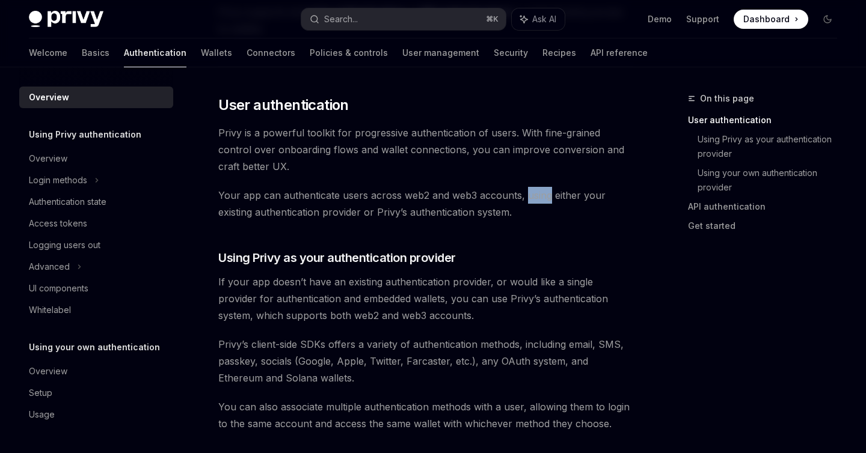
click at [530, 196] on span "Your app can authenticate users across web2 and web3 accounts, using either you…" at bounding box center [425, 204] width 414 height 34
click at [572, 206] on span "Your app can authenticate users across web2 and web3 accounts, using either you…" at bounding box center [425, 204] width 414 height 34
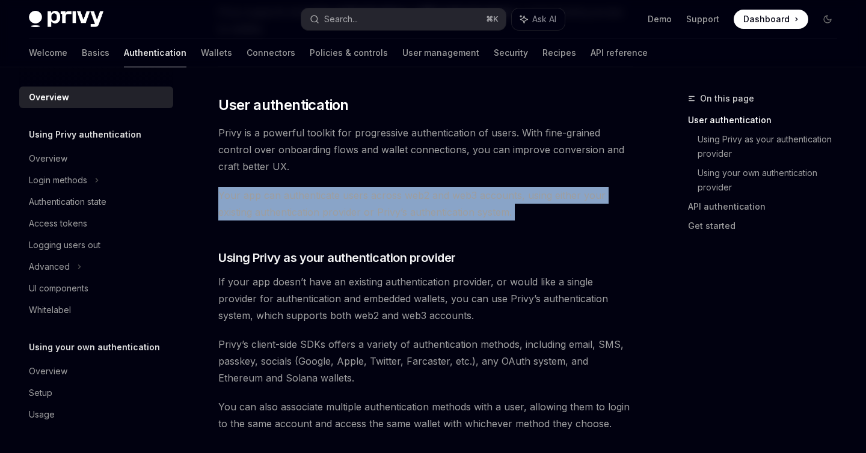
click at [572, 206] on span "Your app can authenticate users across web2 and web3 accounts, using either you…" at bounding box center [425, 204] width 414 height 34
click at [575, 195] on span "Your app can authenticate users across web2 and web3 accounts, using either you…" at bounding box center [425, 204] width 414 height 34
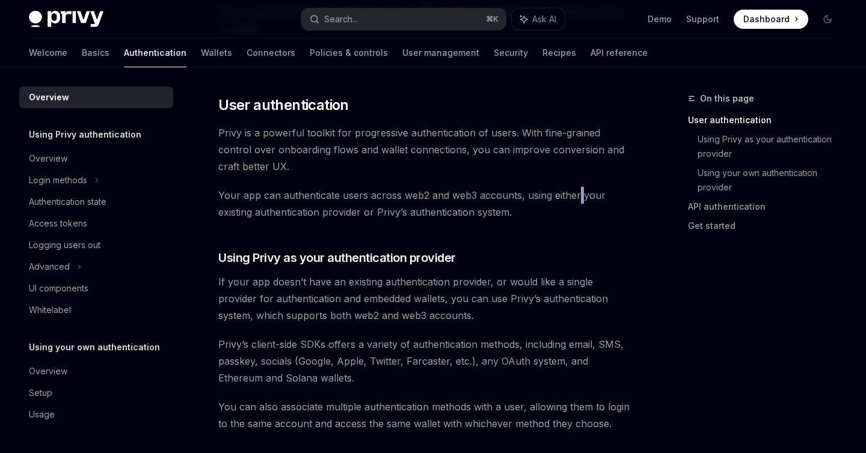
click at [575, 195] on span "Your app can authenticate users across web2 and web3 accounts, using either you…" at bounding box center [425, 204] width 414 height 34
click at [582, 204] on span "Your app can authenticate users across web2 and web3 accounts, using either you…" at bounding box center [425, 204] width 414 height 34
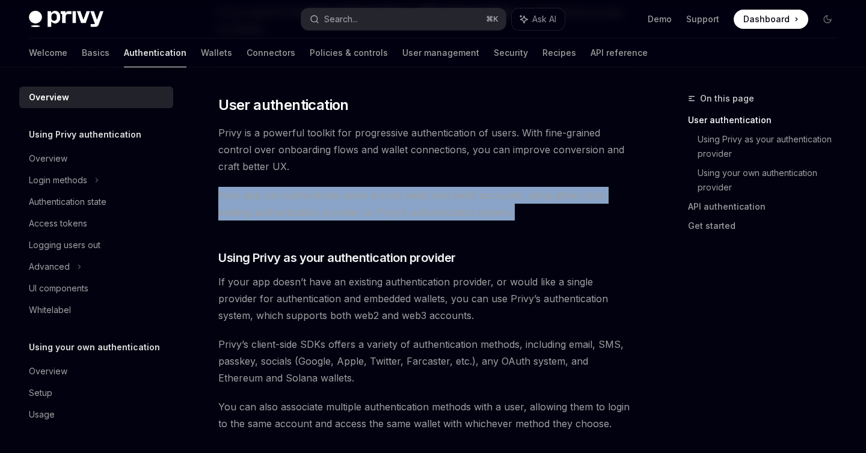
click at [582, 204] on span "Your app can authenticate users across web2 and web3 accounts, using either you…" at bounding box center [425, 204] width 414 height 34
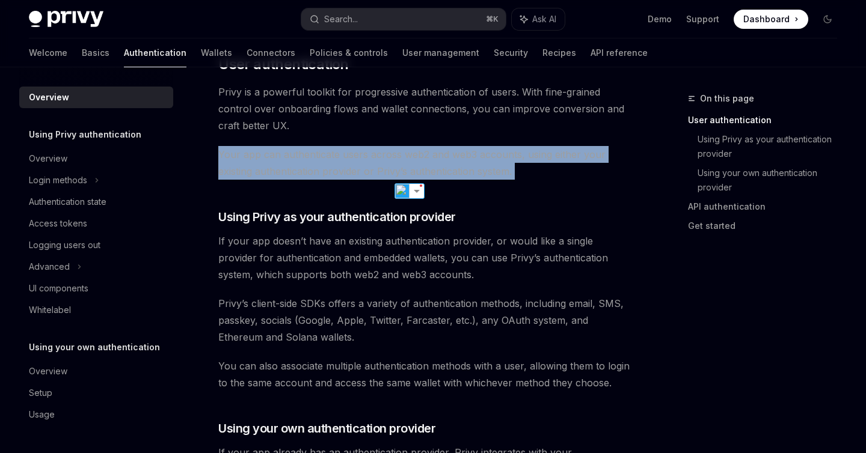
scroll to position [278, 0]
click at [578, 159] on span "Your app can authenticate users across web2 and web3 accounts, using either you…" at bounding box center [425, 164] width 414 height 34
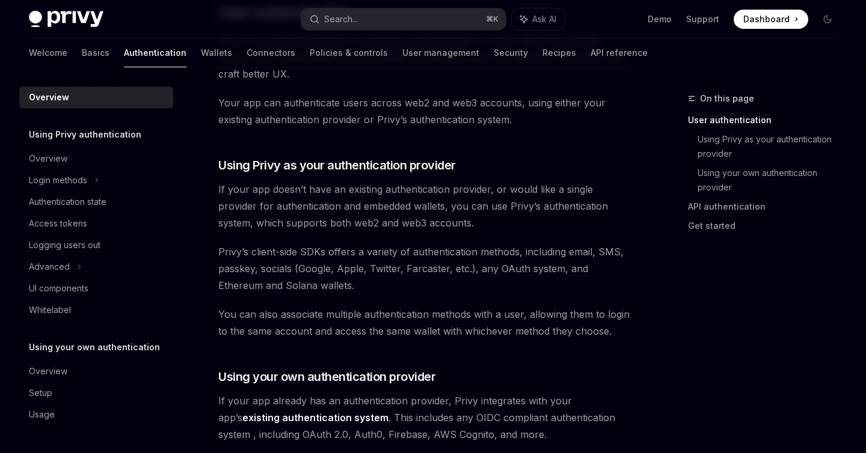
scroll to position [335, 0]
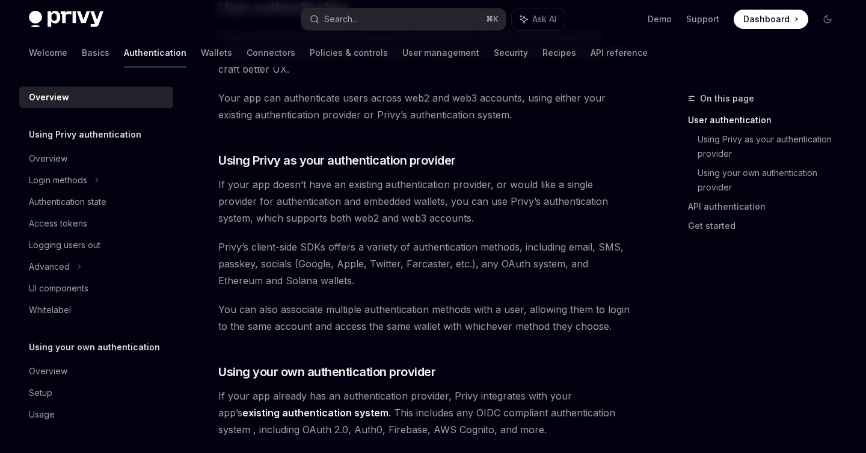
click at [459, 240] on span "Privy’s client-side SDKs offers a variety of authentication methods, including …" at bounding box center [425, 264] width 414 height 50
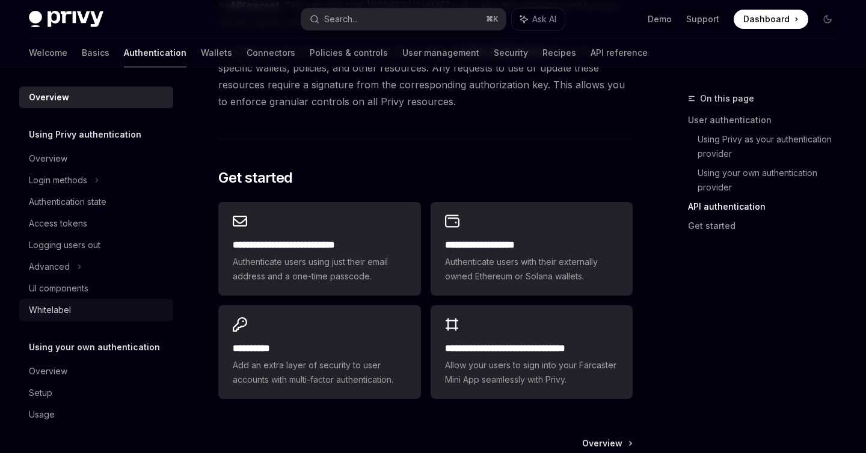
scroll to position [907, 0]
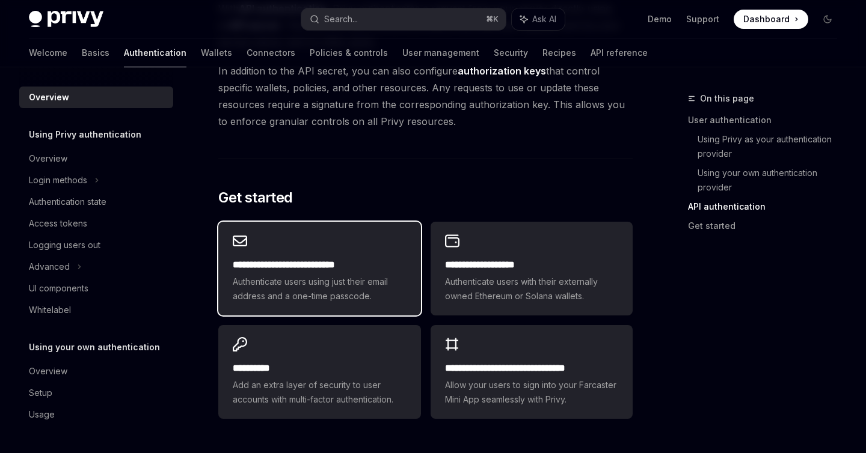
click at [352, 274] on div "**********" at bounding box center [319, 281] width 173 height 46
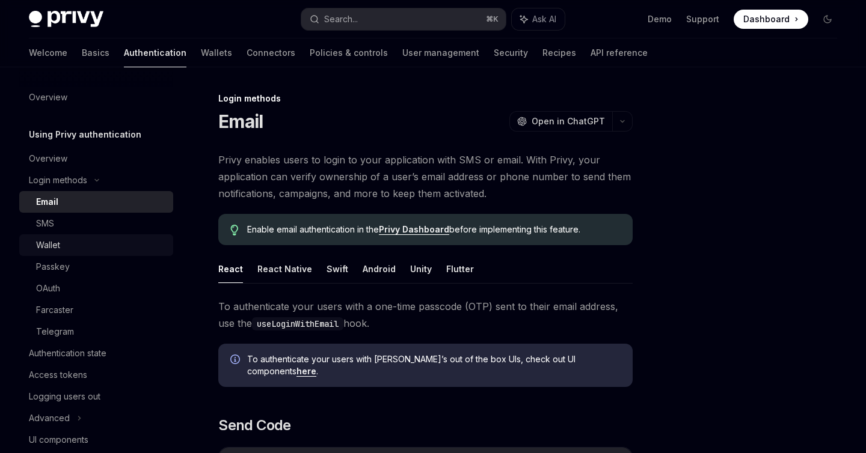
click at [106, 254] on link "Wallet" at bounding box center [96, 245] width 154 height 22
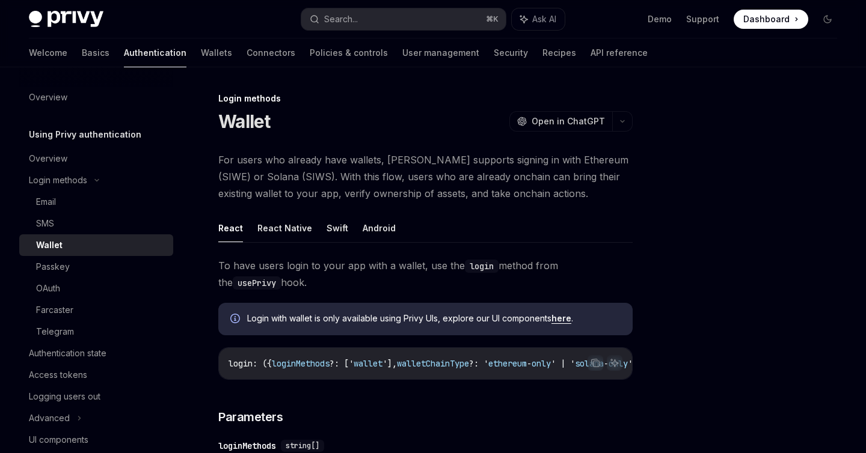
scroll to position [19, 0]
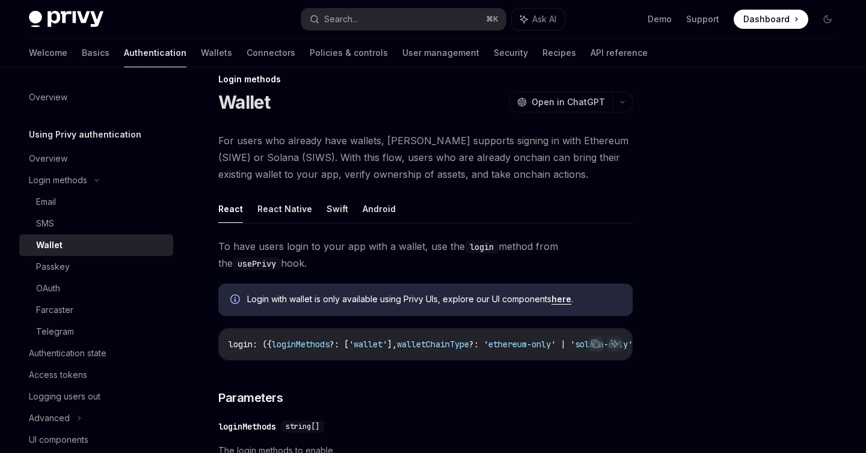
click at [365, 262] on span "To have users login to your app with a wallet, use the login method from the us…" at bounding box center [425, 255] width 414 height 34
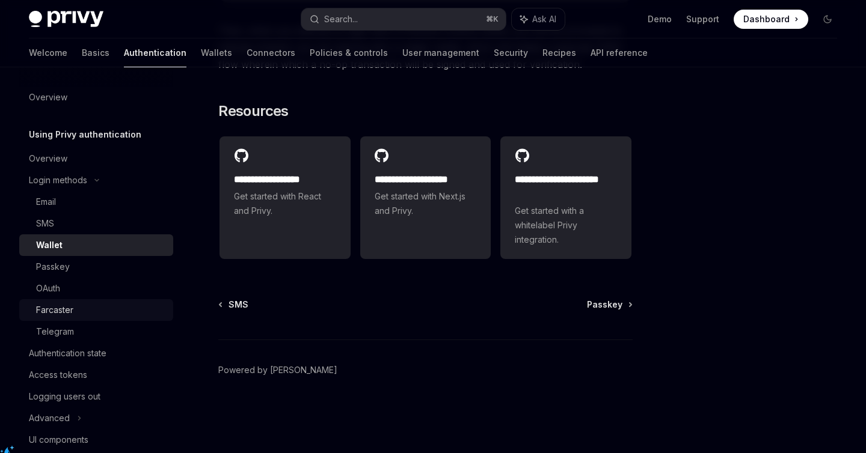
scroll to position [148, 0]
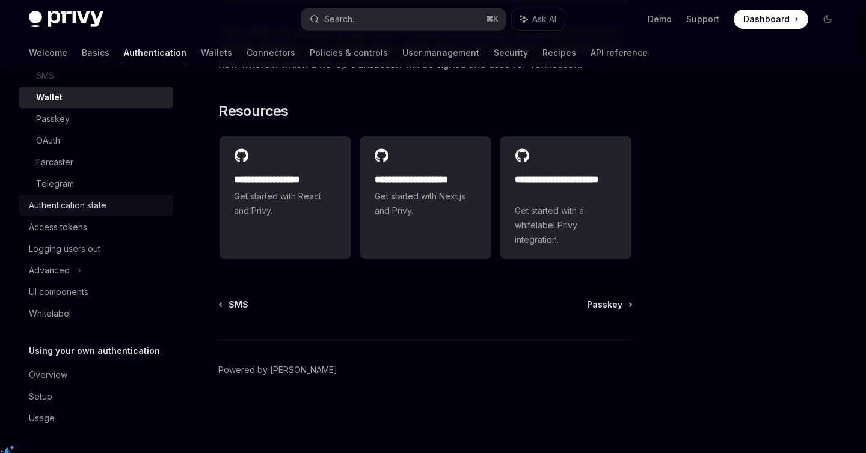
click at [93, 207] on div "Authentication state" at bounding box center [68, 205] width 78 height 14
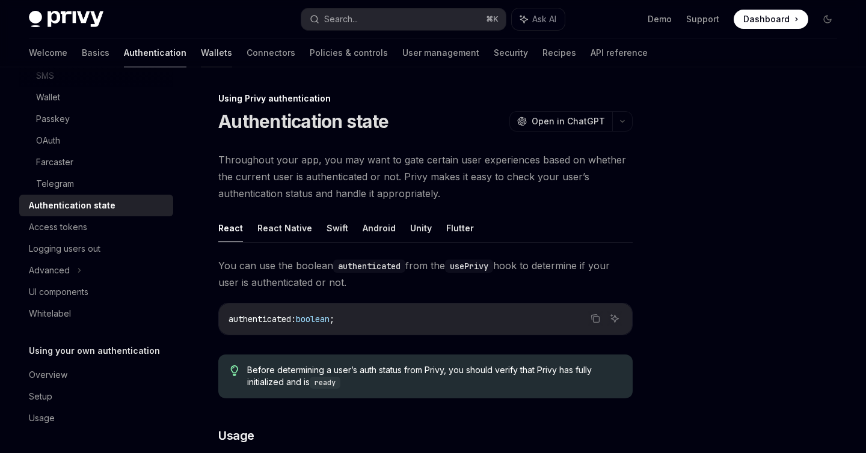
click at [201, 57] on link "Wallets" at bounding box center [216, 52] width 31 height 29
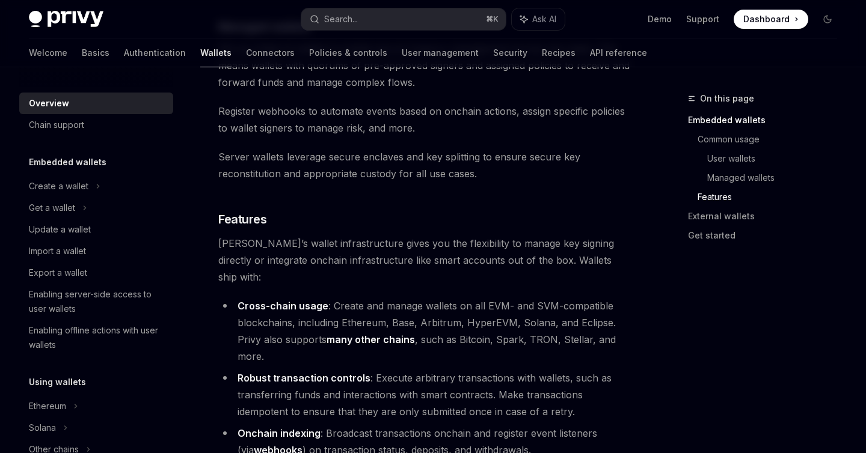
scroll to position [2049, 0]
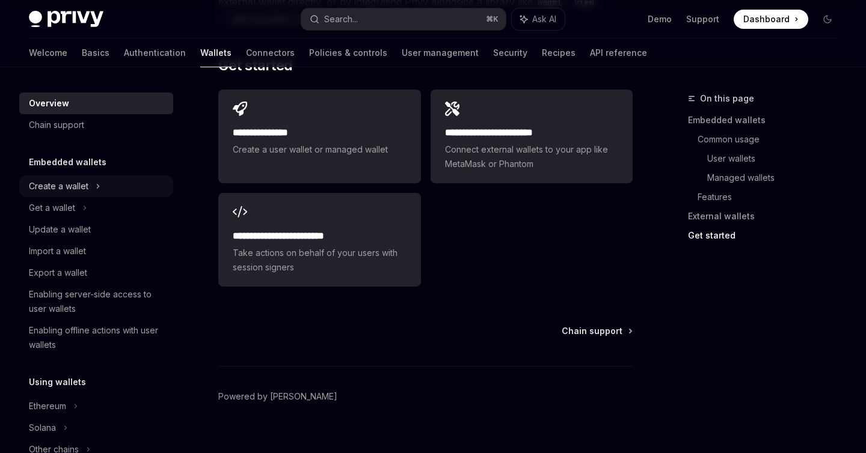
click at [105, 186] on div "Create a wallet" at bounding box center [96, 187] width 154 height 22
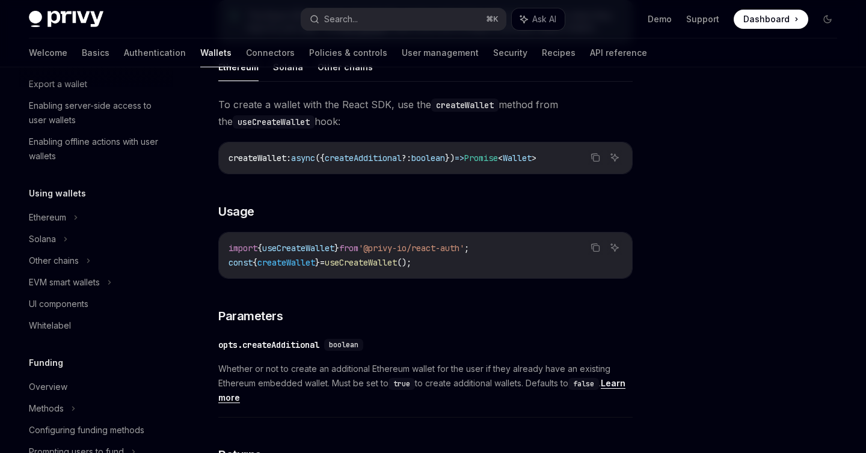
scroll to position [196, 0]
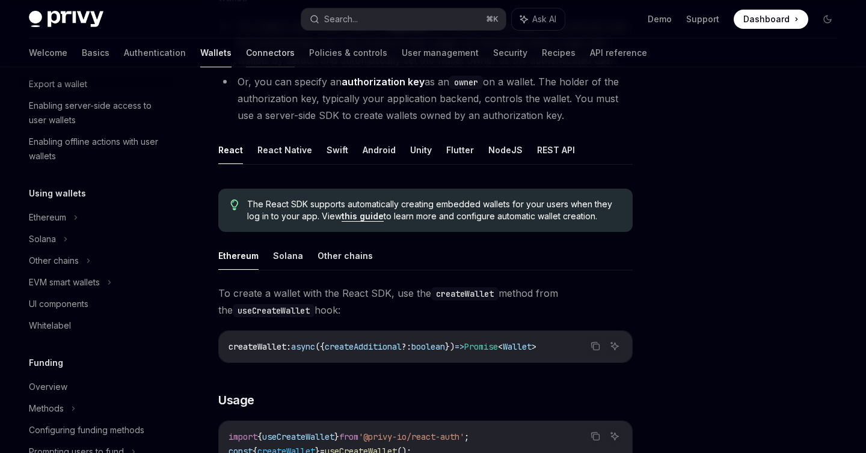
click at [246, 57] on link "Connectors" at bounding box center [270, 52] width 49 height 29
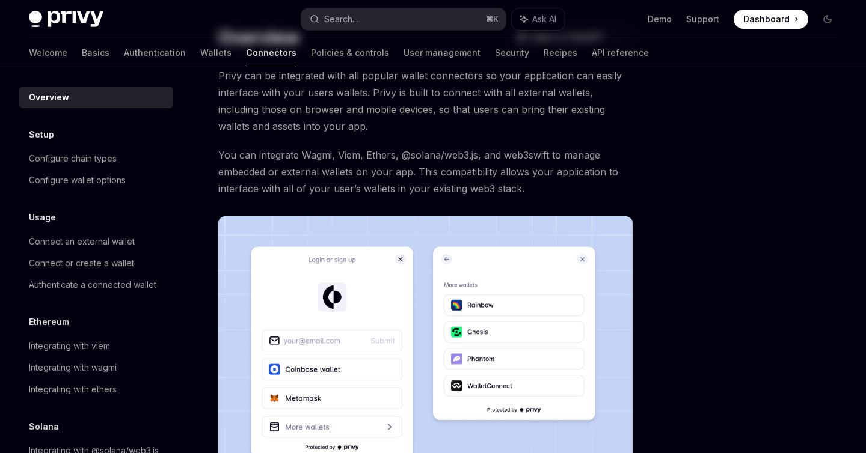
scroll to position [73, 0]
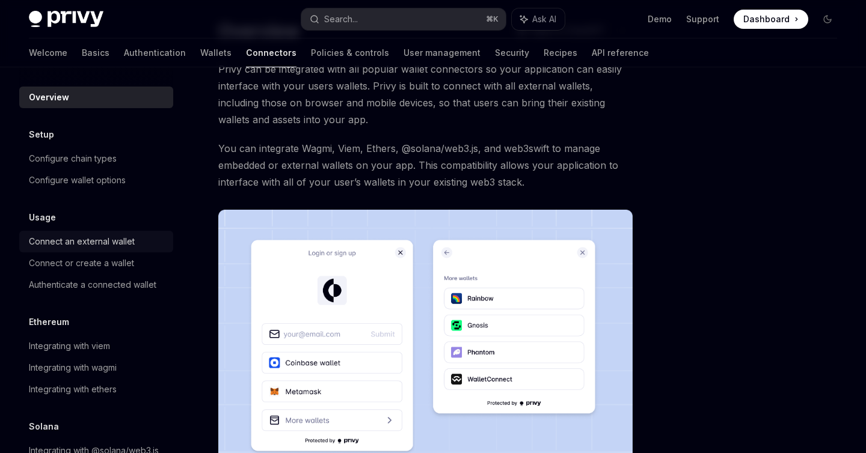
click at [118, 238] on div "Connect an external wallet" at bounding box center [82, 241] width 106 height 14
type textarea "*"
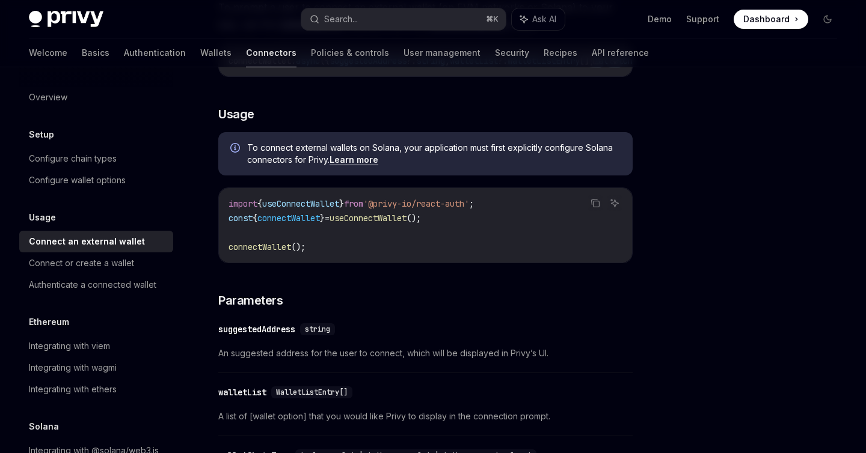
scroll to position [275, 0]
click at [375, 219] on span "useConnectWallet" at bounding box center [367, 217] width 77 height 11
